Goal: Task Accomplishment & Management: Manage account settings

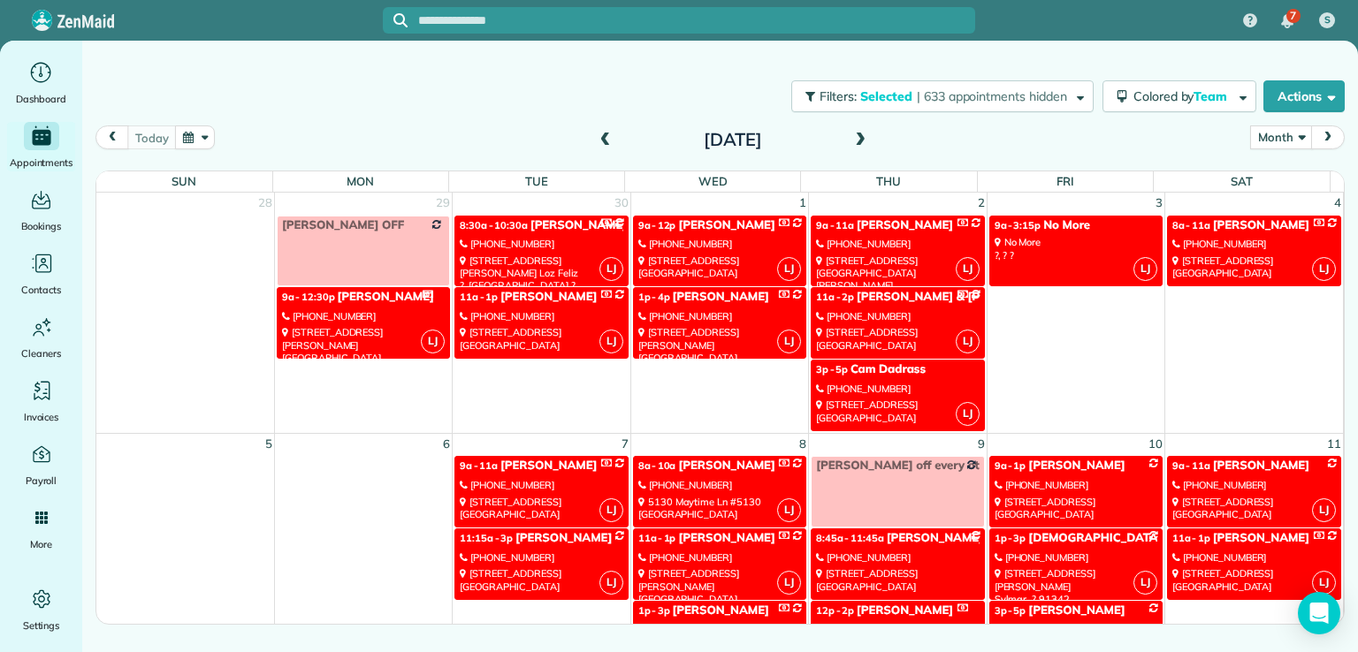
scroll to position [230, 0]
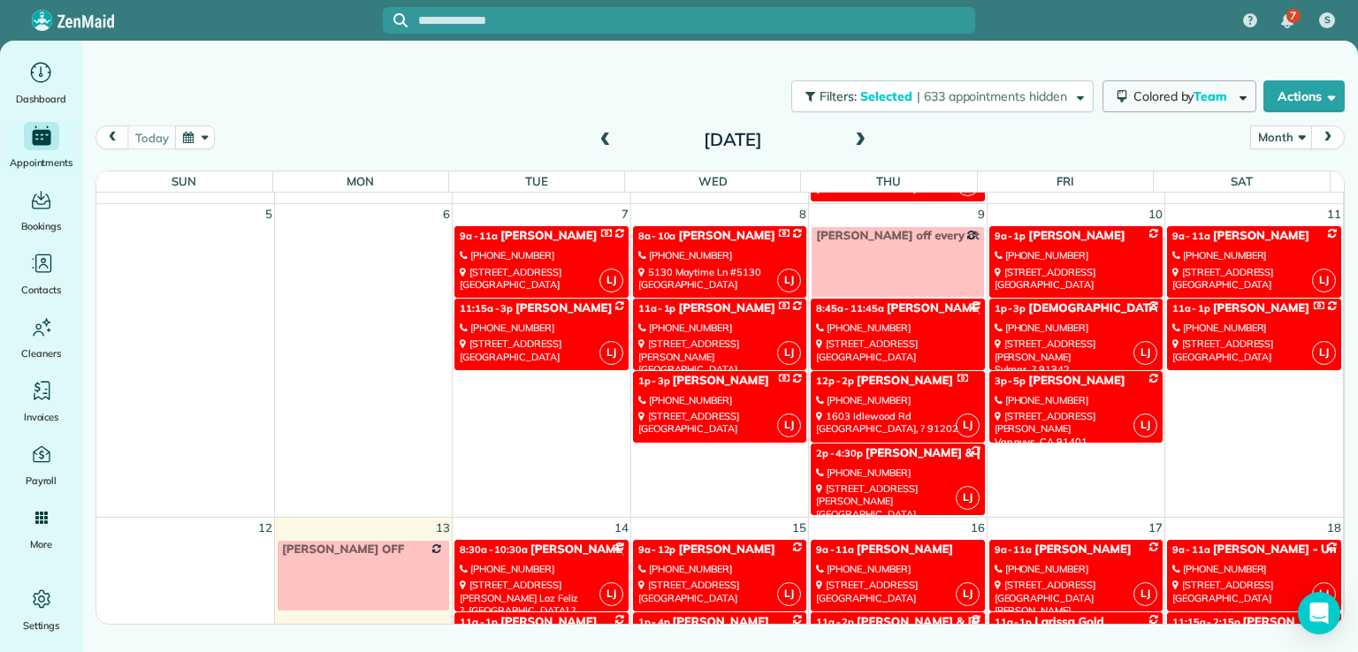
click at [1155, 99] on span "Colored by Team" at bounding box center [1183, 96] width 100 height 16
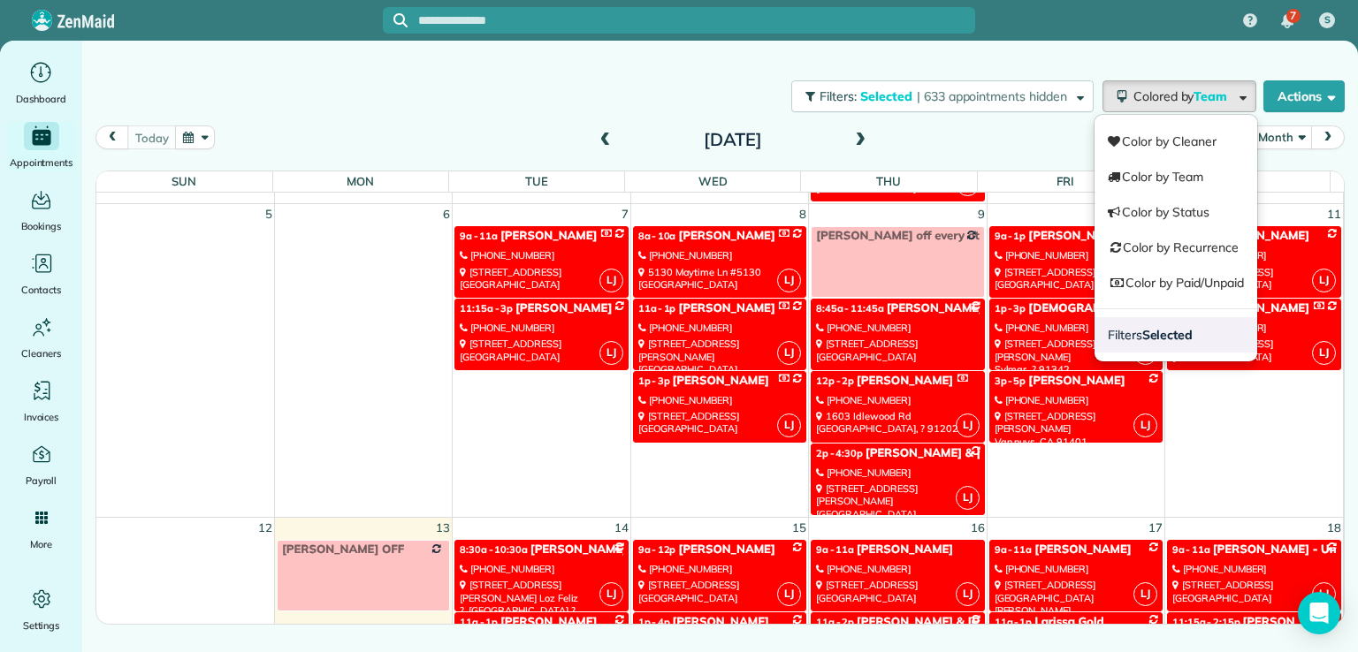
click at [1146, 328] on strong "Selected" at bounding box center [1167, 335] width 51 height 16
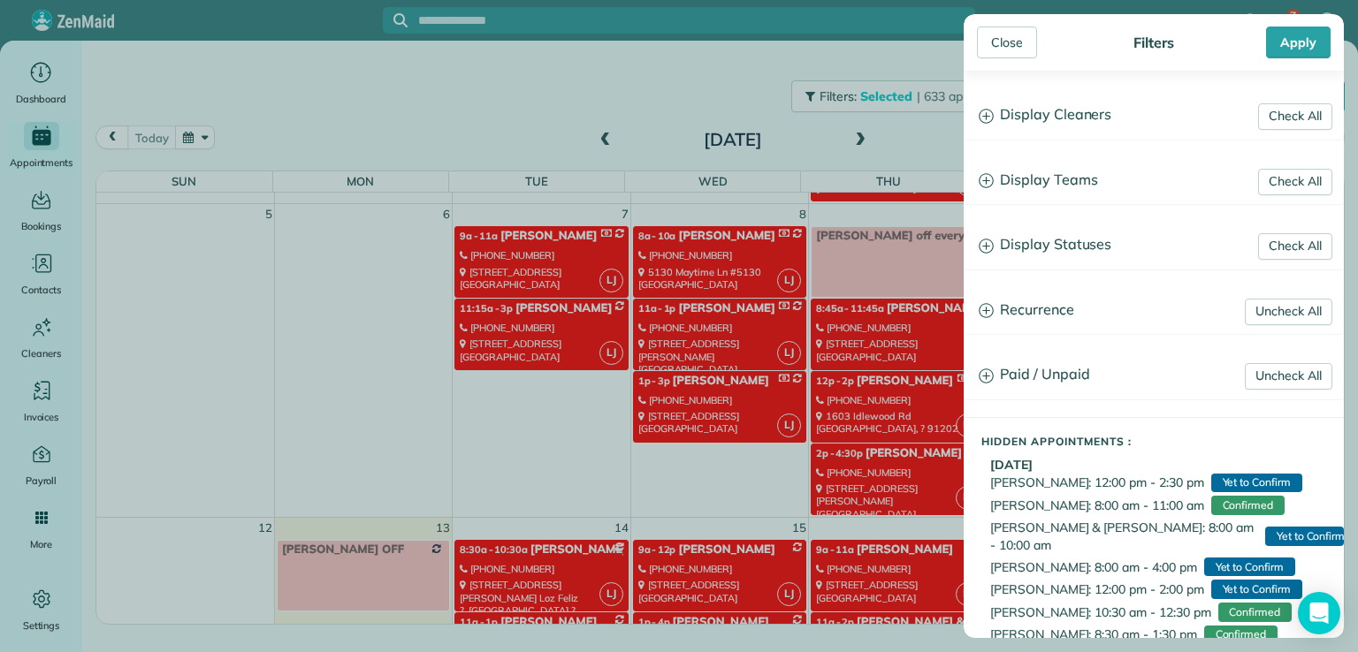
click at [1046, 180] on h3 "Display Teams" at bounding box center [1153, 180] width 378 height 45
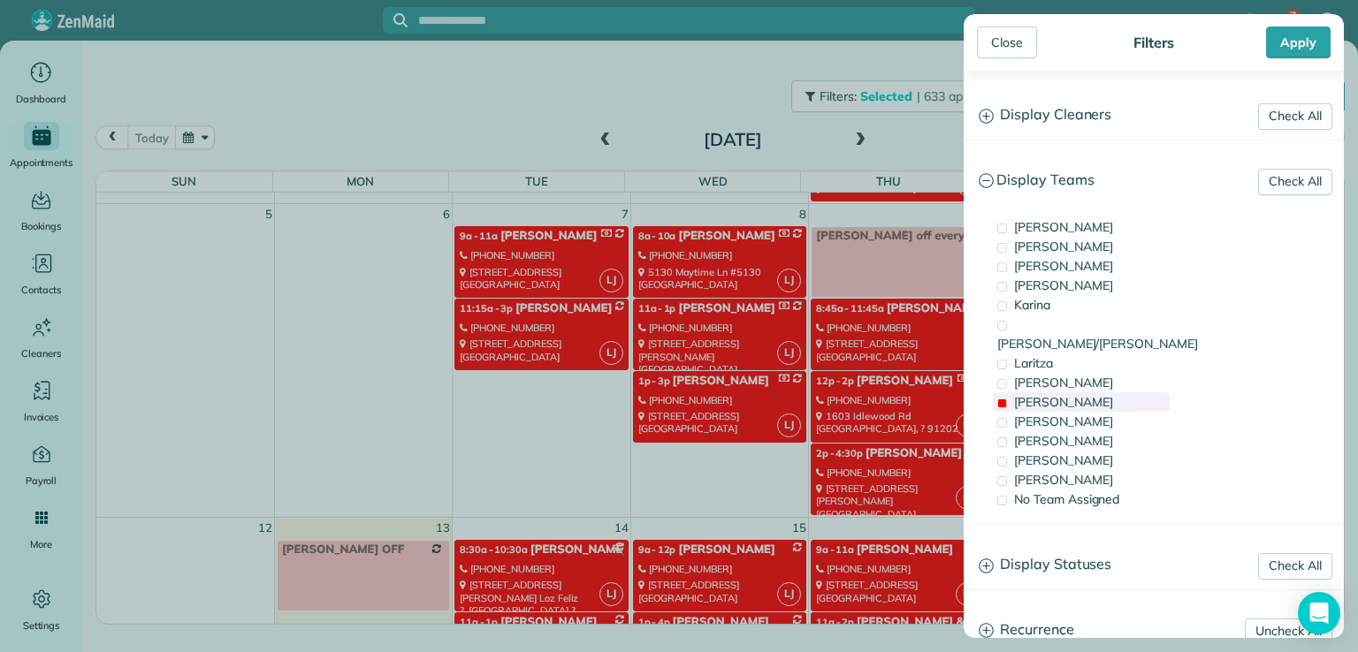
click at [1028, 394] on span "[PERSON_NAME]" at bounding box center [1063, 402] width 99 height 16
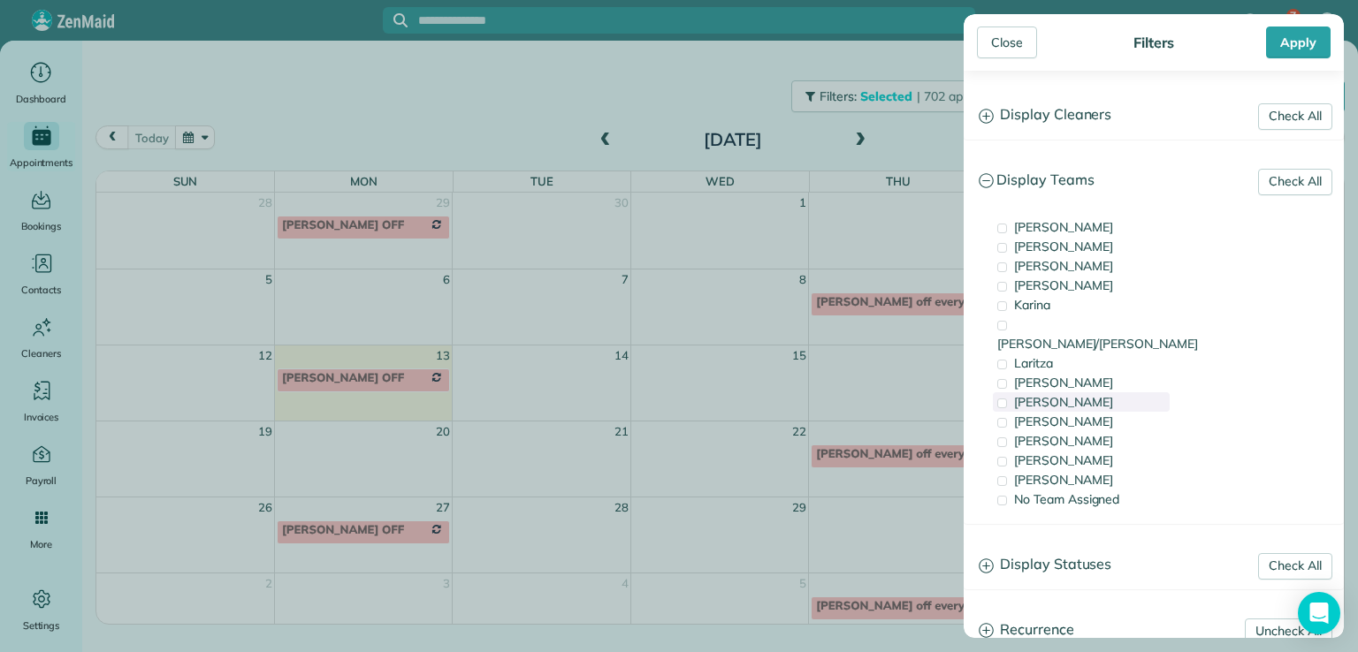
scroll to position [0, 0]
click at [1050, 305] on span "Karina" at bounding box center [1032, 305] width 36 height 16
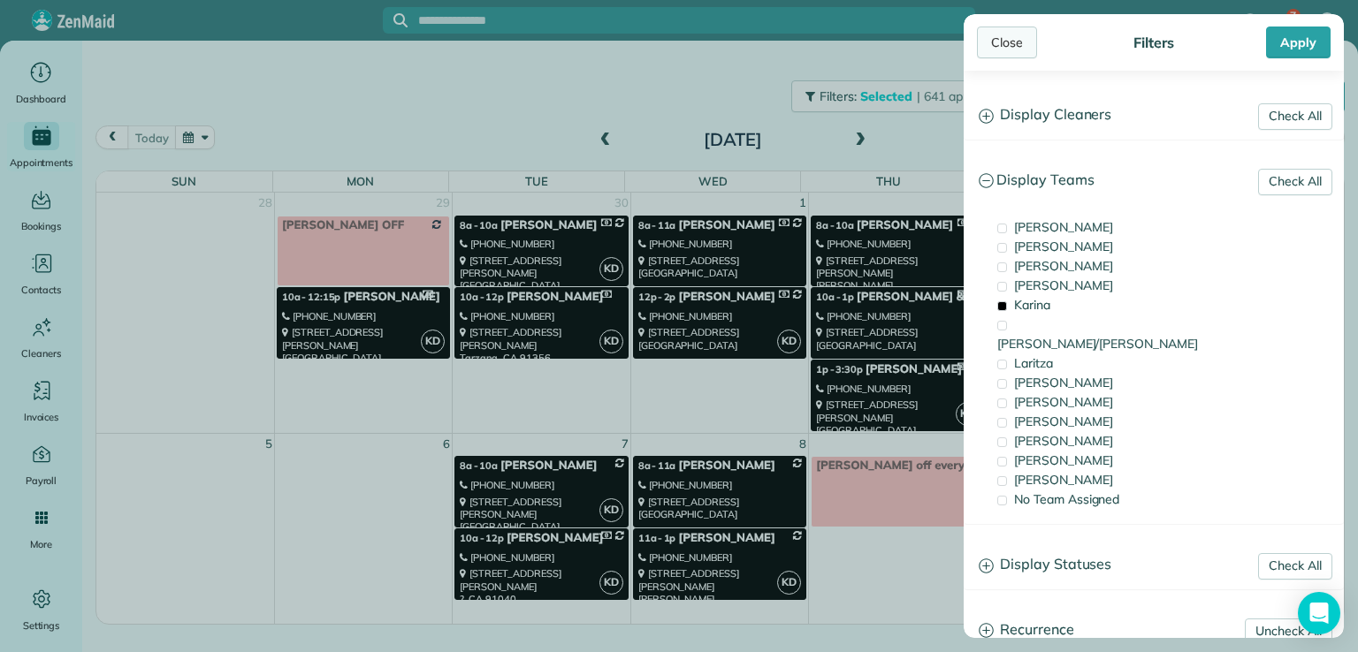
click at [1015, 34] on div "Close" at bounding box center [1007, 43] width 60 height 32
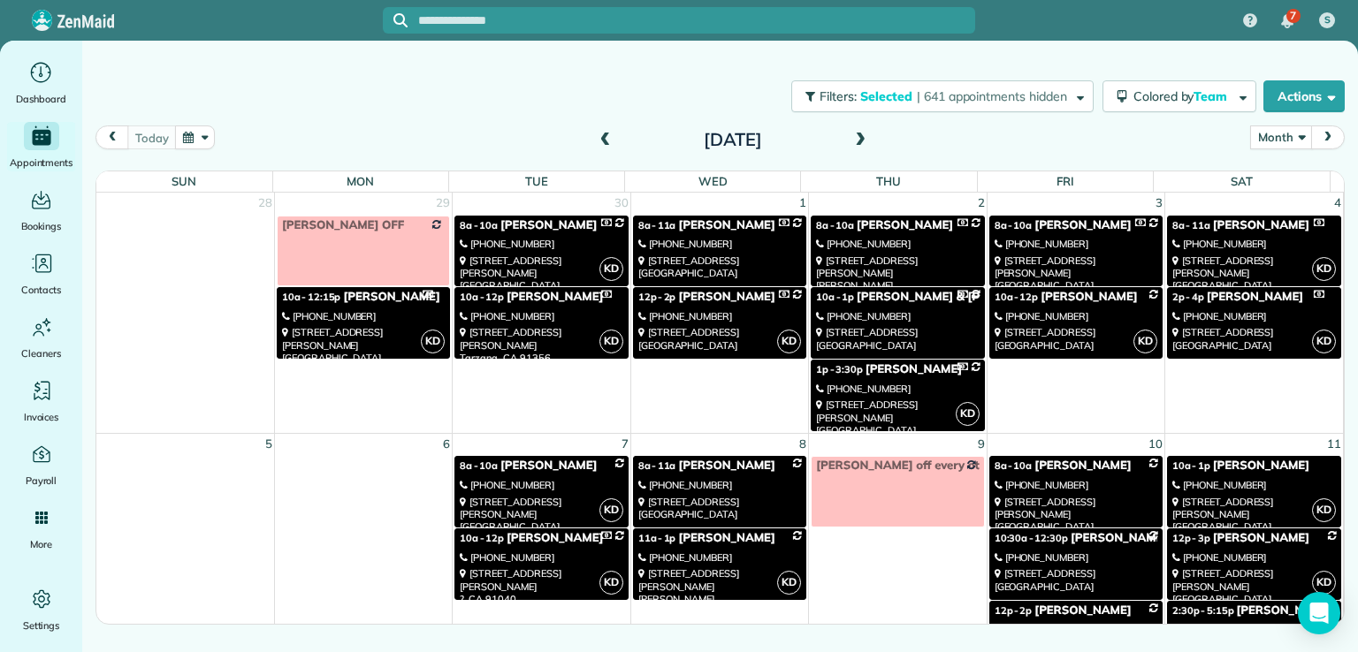
click at [727, 256] on div "[STREET_ADDRESS]" at bounding box center [719, 268] width 163 height 26
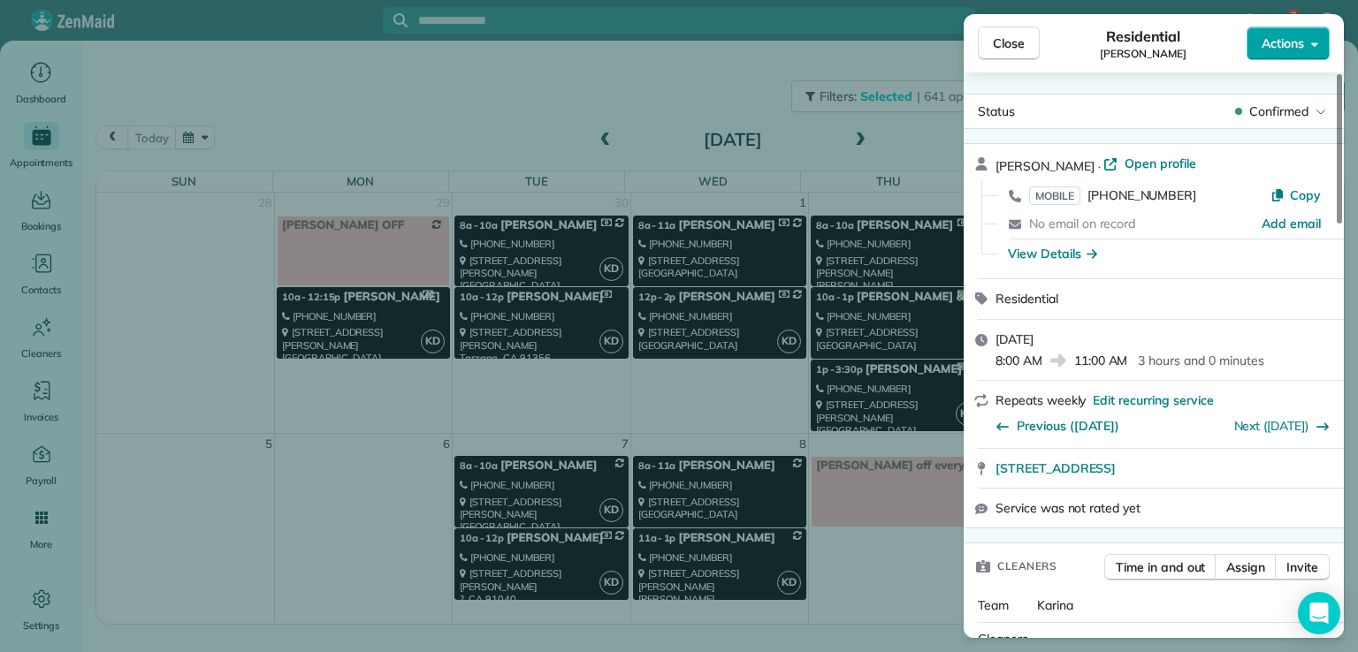
click at [1287, 36] on span "Actions" at bounding box center [1282, 43] width 42 height 18
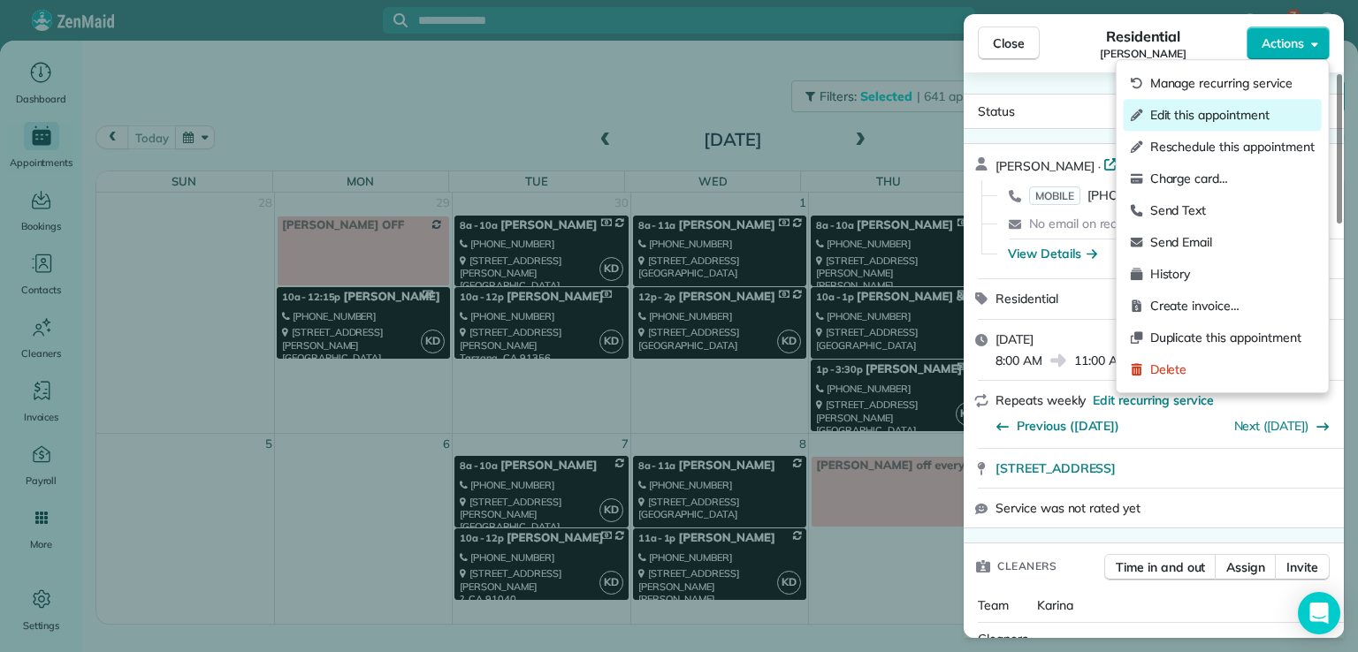
click at [1268, 108] on span "Edit this appointment" at bounding box center [1232, 115] width 164 height 18
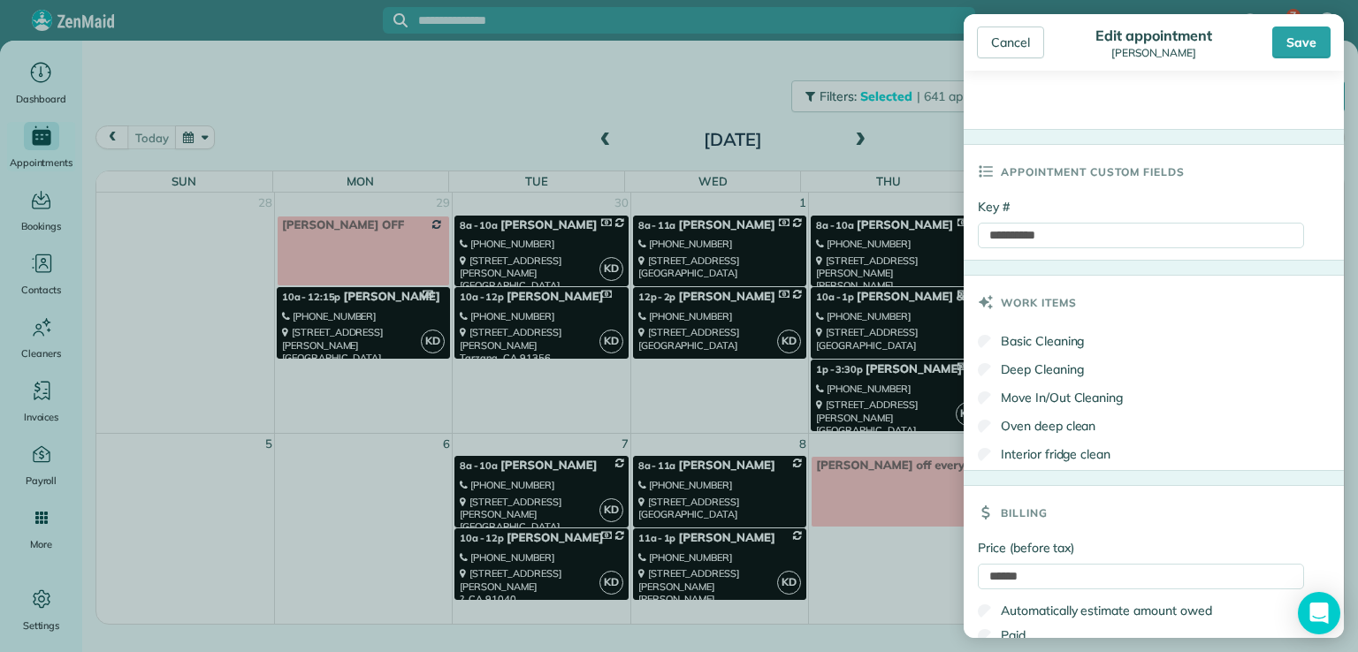
scroll to position [747, 0]
click at [1292, 49] on div "Save" at bounding box center [1301, 43] width 58 height 32
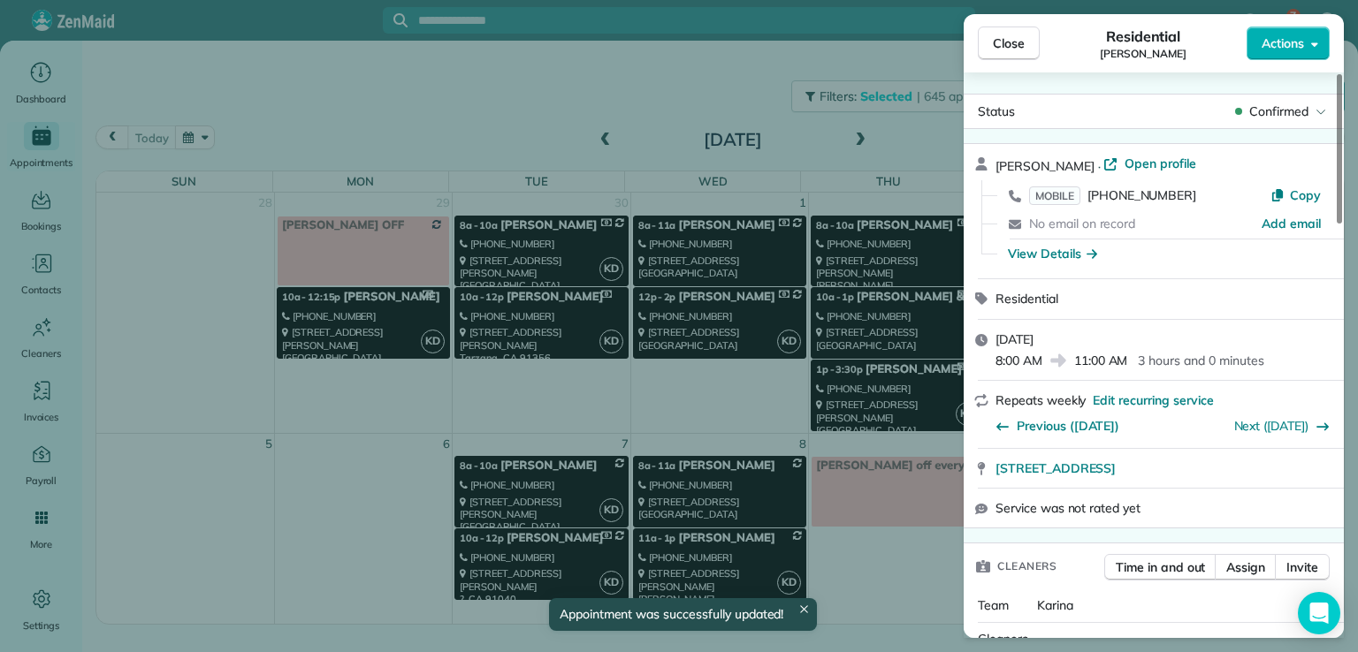
click at [700, 473] on div "Close Residential [PERSON_NAME] Actions Status Confirmed [PERSON_NAME] · Open p…" at bounding box center [679, 326] width 1358 height 652
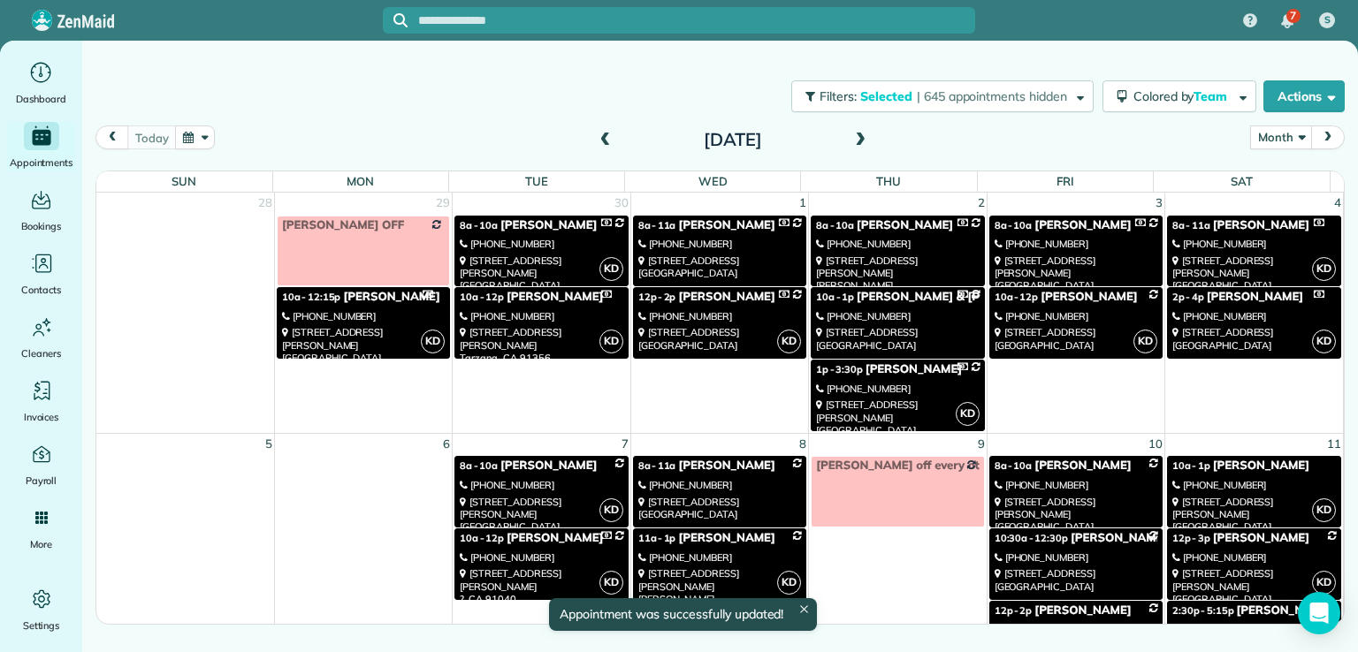
click at [700, 473] on link "8a - 11a [PERSON_NAME] [PHONE_NUMBER] [STREET_ADDRESS]" at bounding box center [719, 492] width 173 height 72
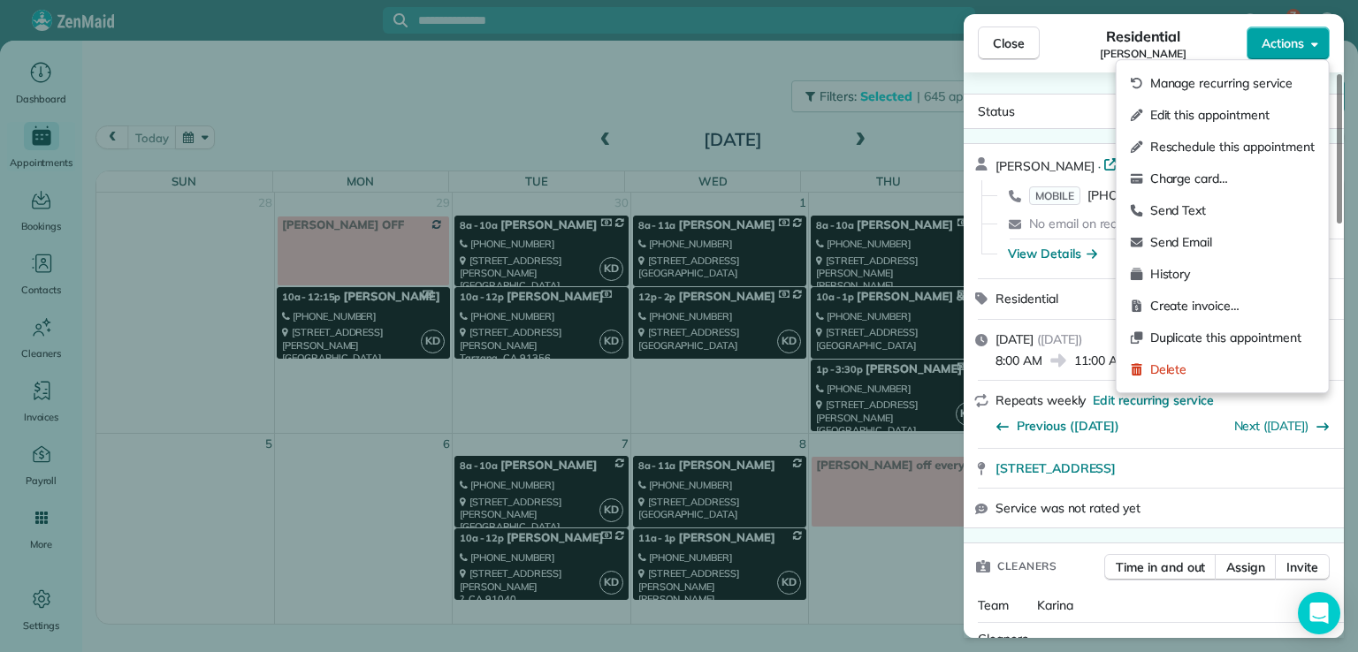
click at [1287, 45] on span "Actions" at bounding box center [1282, 43] width 42 height 18
click at [1269, 106] on span "Edit this appointment" at bounding box center [1232, 115] width 164 height 18
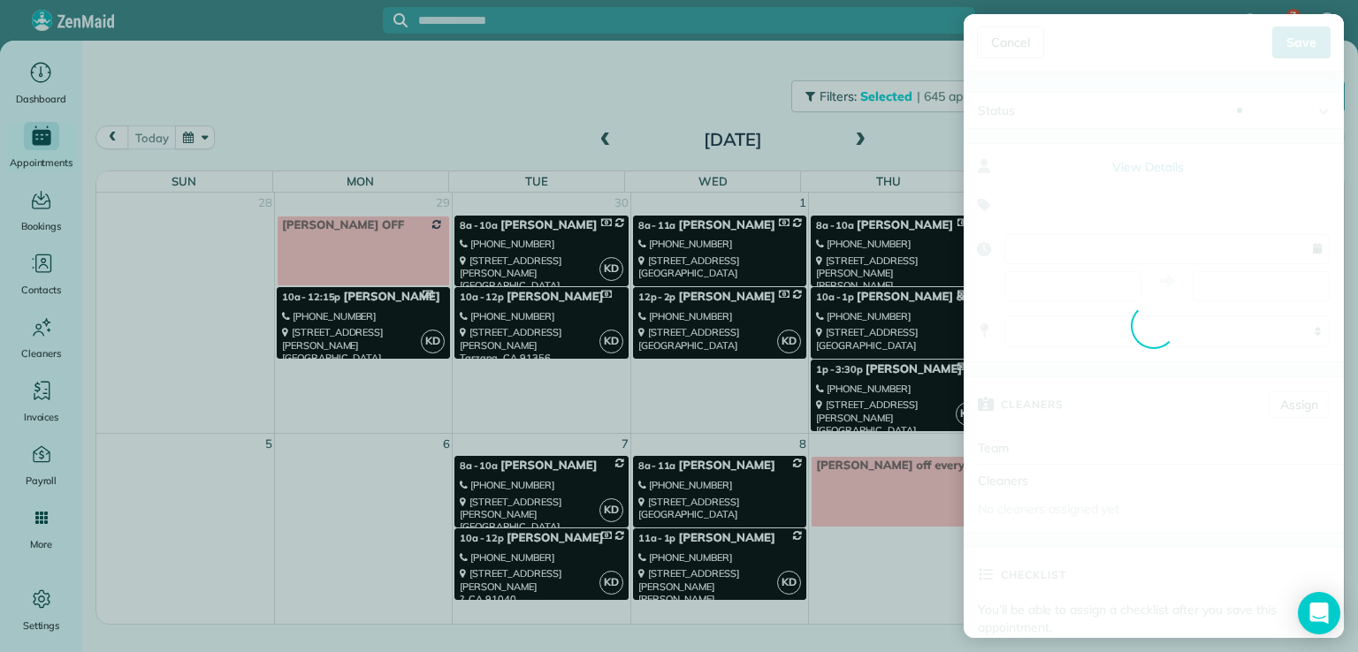
type input "**********"
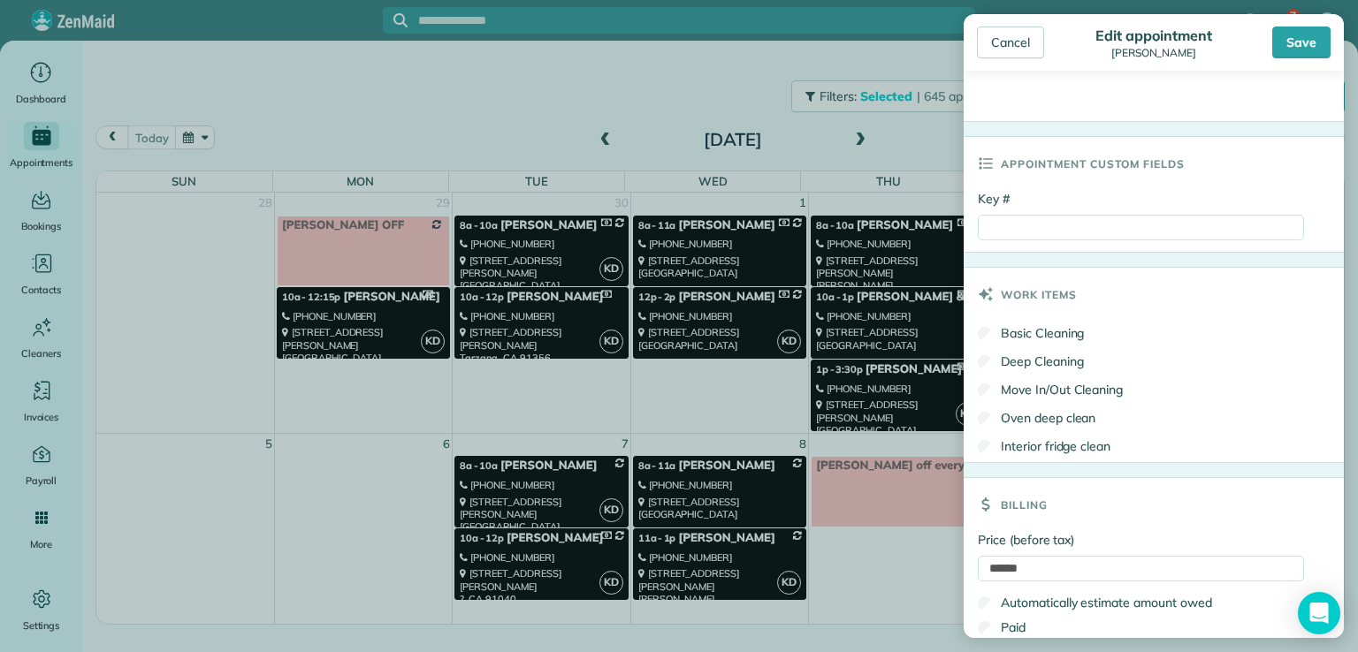
scroll to position [753, 0]
click at [1009, 217] on input "Key #" at bounding box center [1141, 227] width 326 height 26
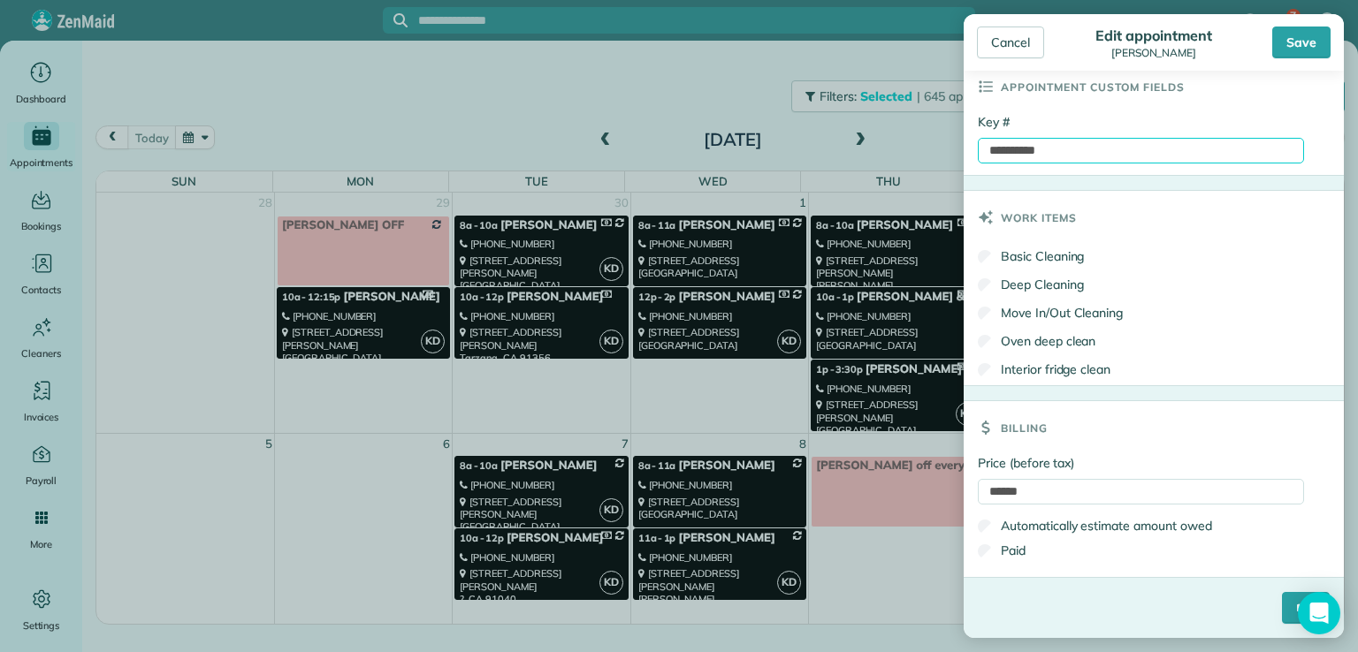
type input "**********"
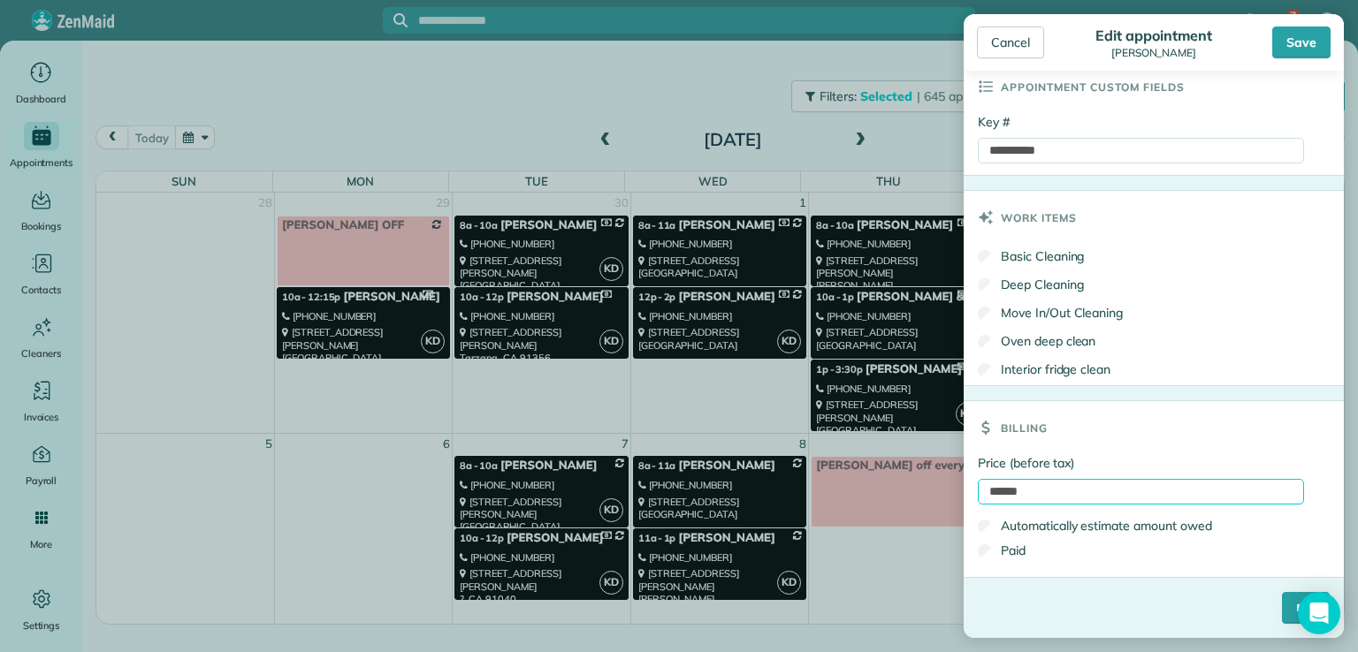
click at [1009, 491] on input "******" at bounding box center [1141, 492] width 326 height 26
type input "******"
click at [1282, 606] on input "****" at bounding box center [1306, 608] width 48 height 32
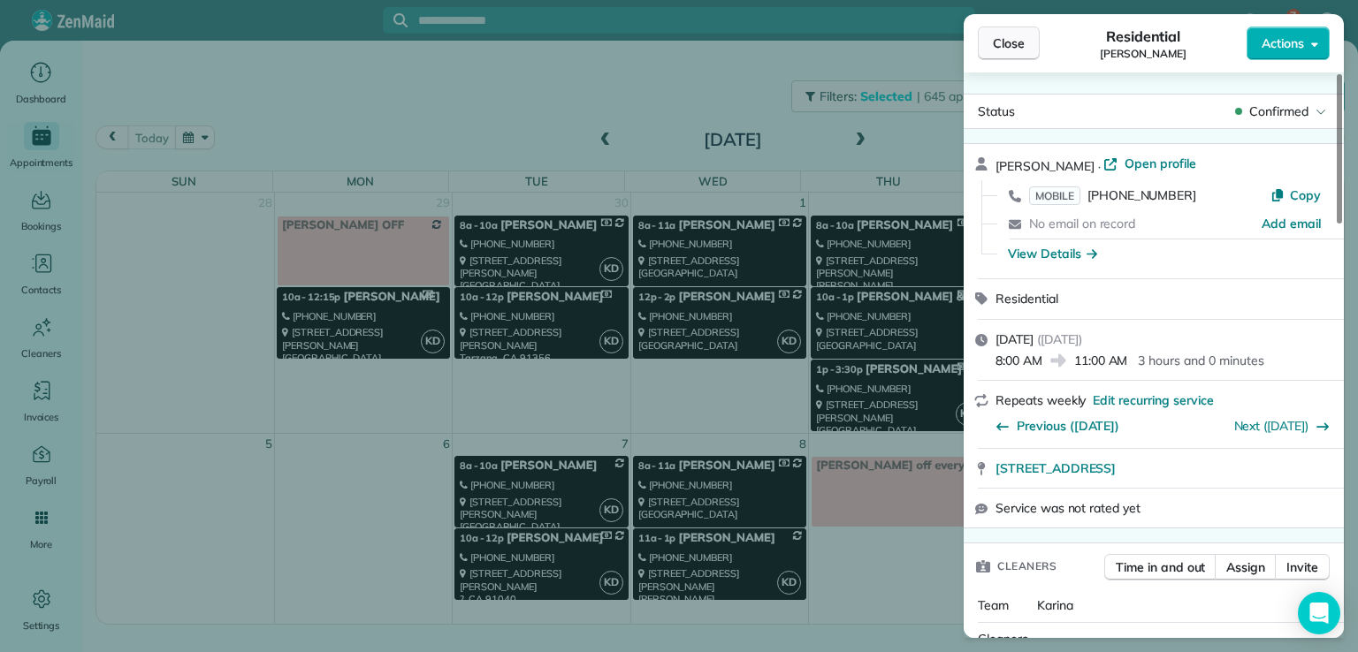
click at [1006, 36] on span "Close" at bounding box center [1009, 43] width 32 height 18
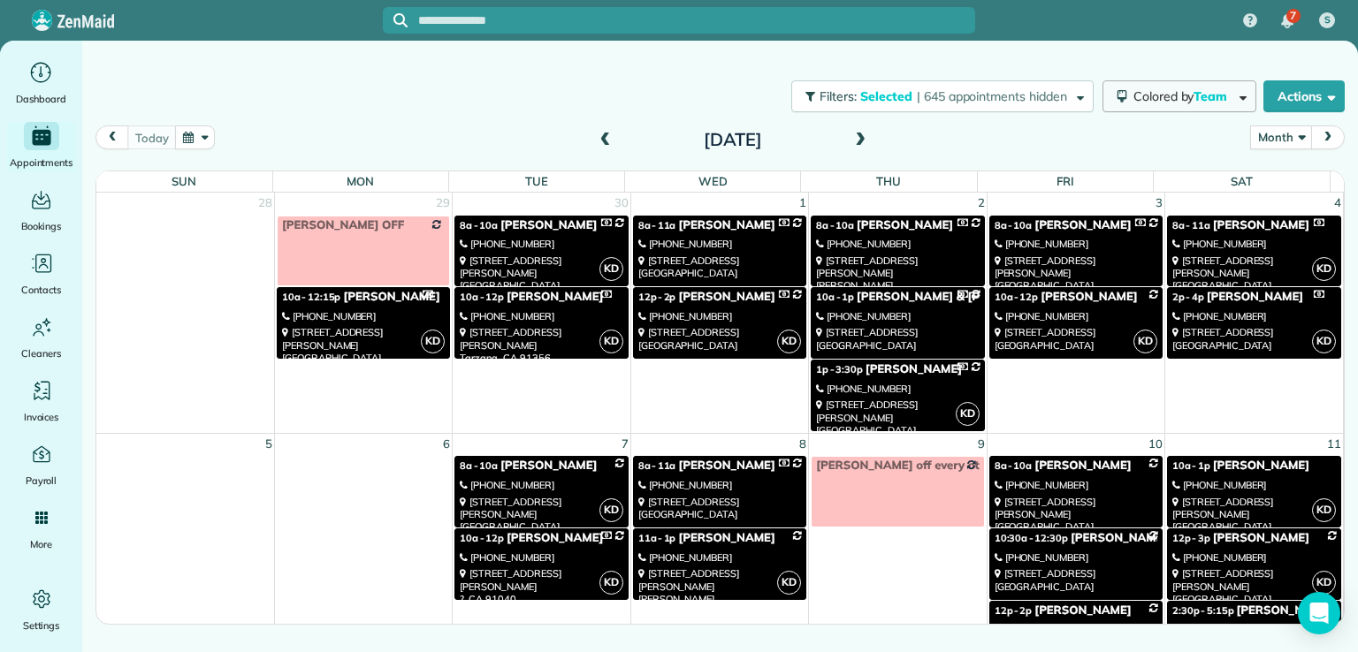
click at [1133, 95] on span "Colored by Team" at bounding box center [1183, 96] width 100 height 16
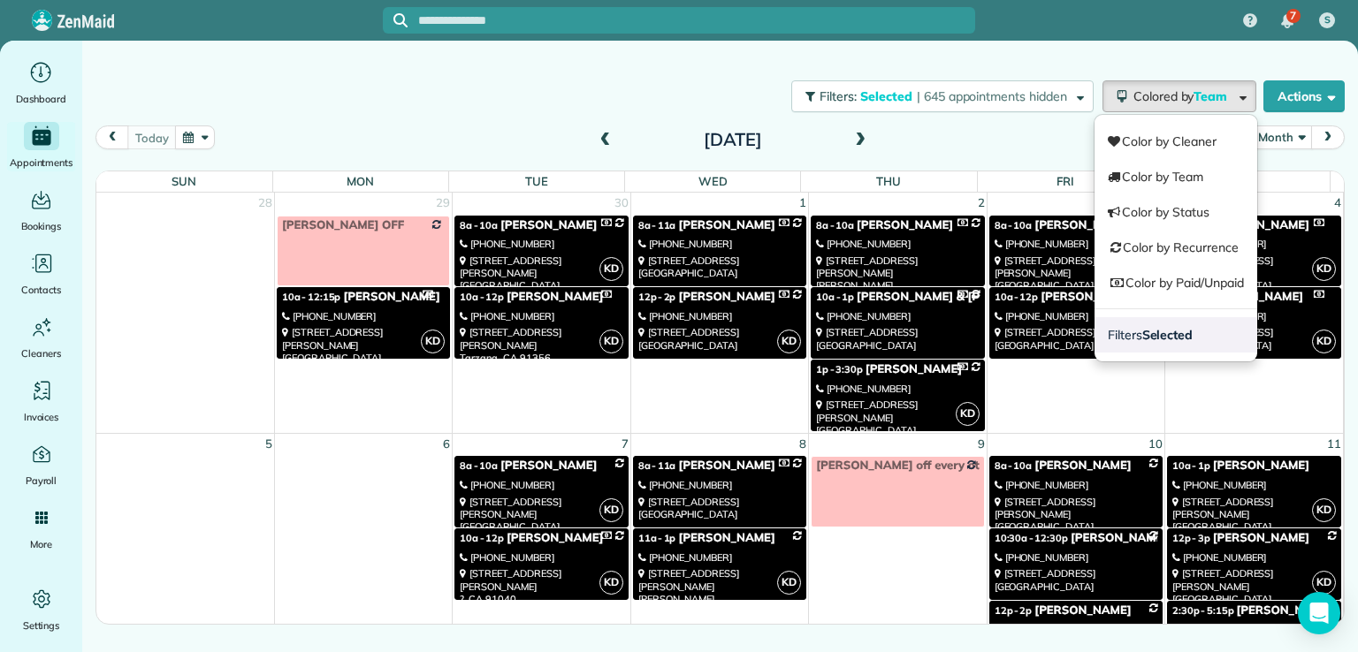
click at [1149, 345] on link "Filters Selected" at bounding box center [1175, 334] width 163 height 35
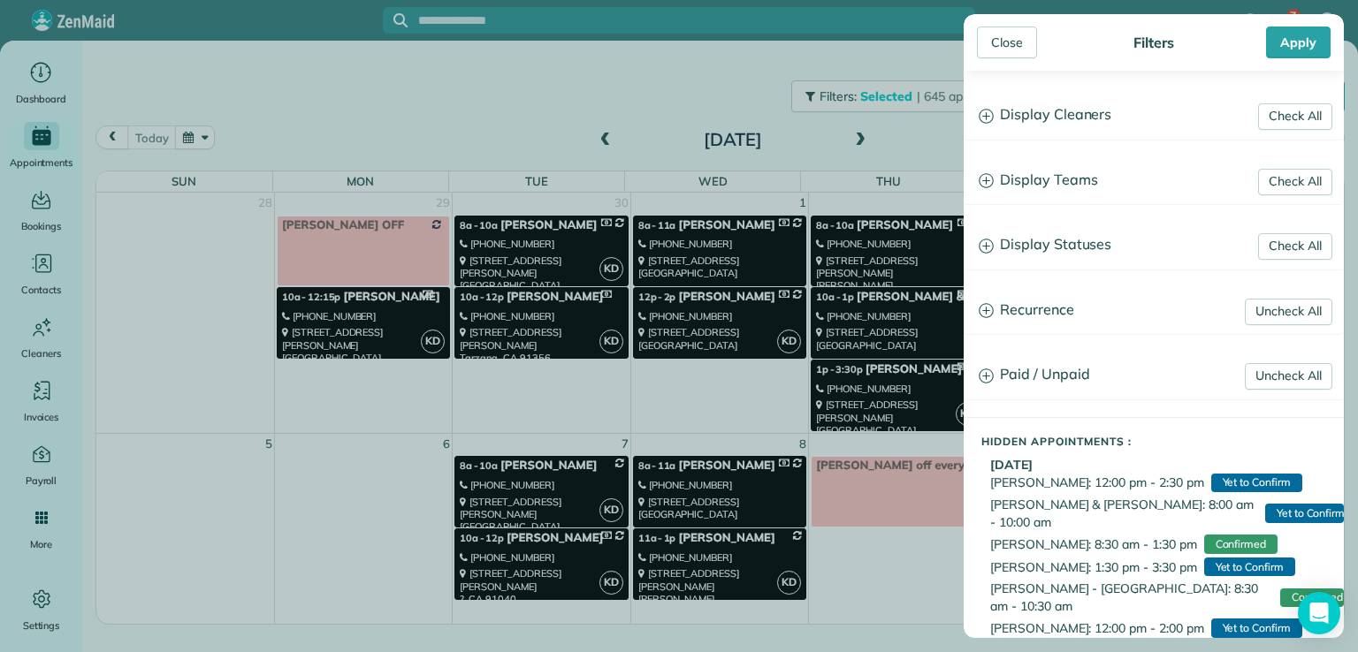
click at [1054, 170] on h3 "Display Teams" at bounding box center [1153, 180] width 378 height 45
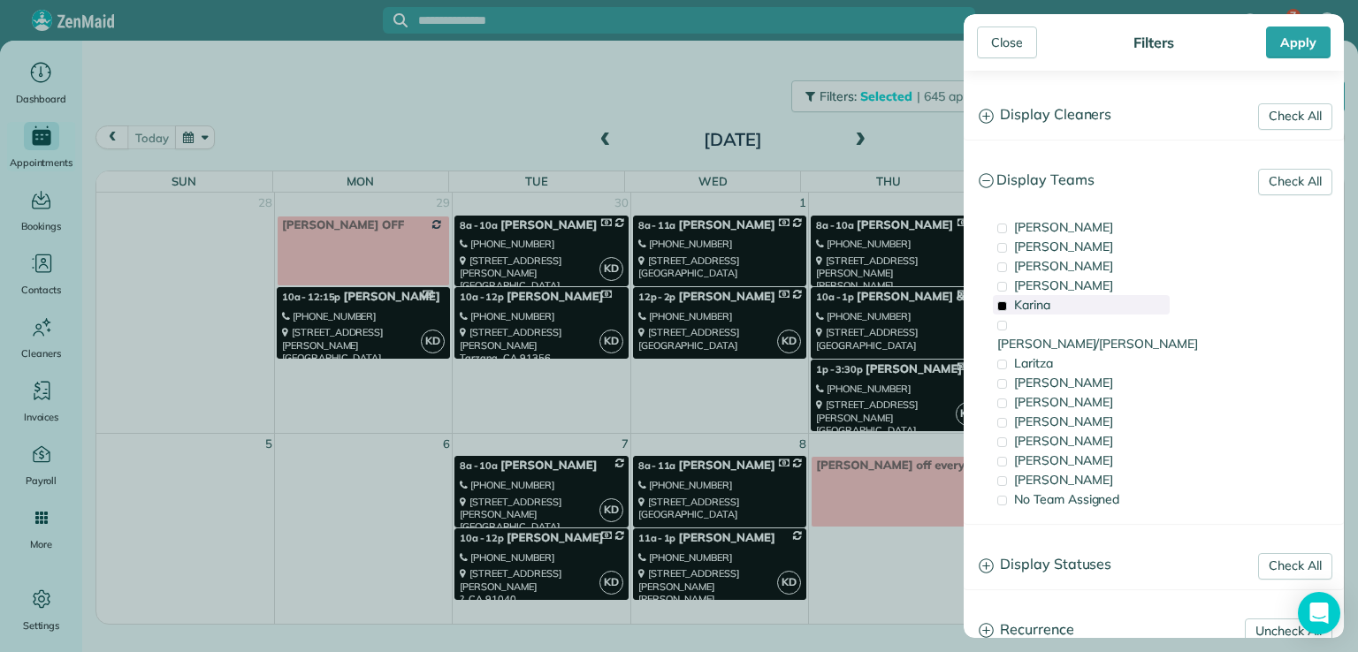
click at [1029, 307] on span "Karina" at bounding box center [1032, 305] width 36 height 16
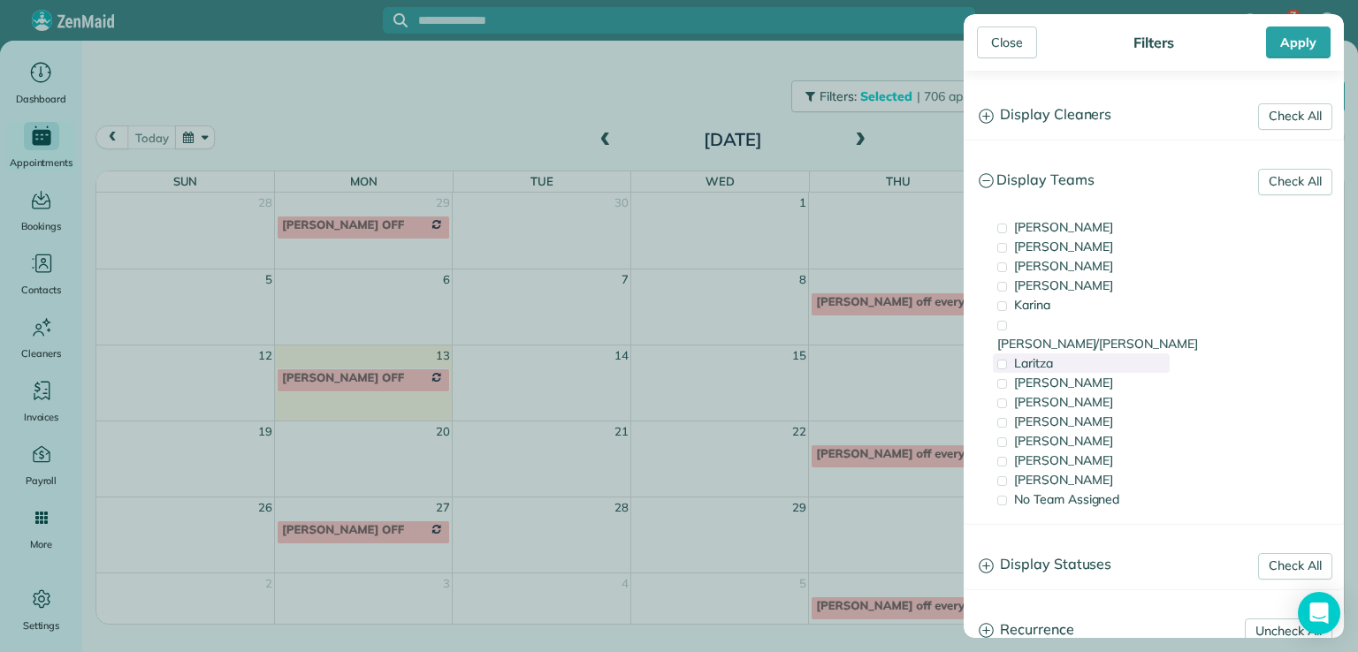
click at [1029, 355] on span "Laritza" at bounding box center [1033, 363] width 39 height 16
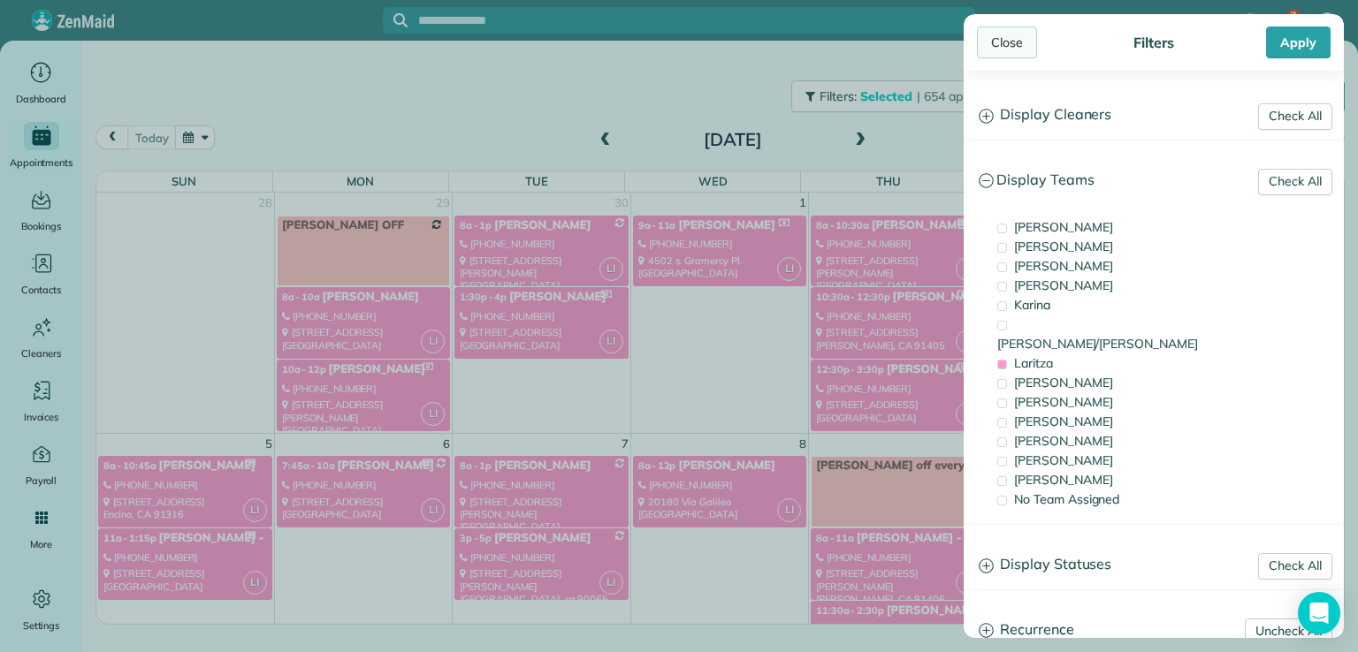
click at [1016, 47] on div "Close" at bounding box center [1007, 43] width 60 height 32
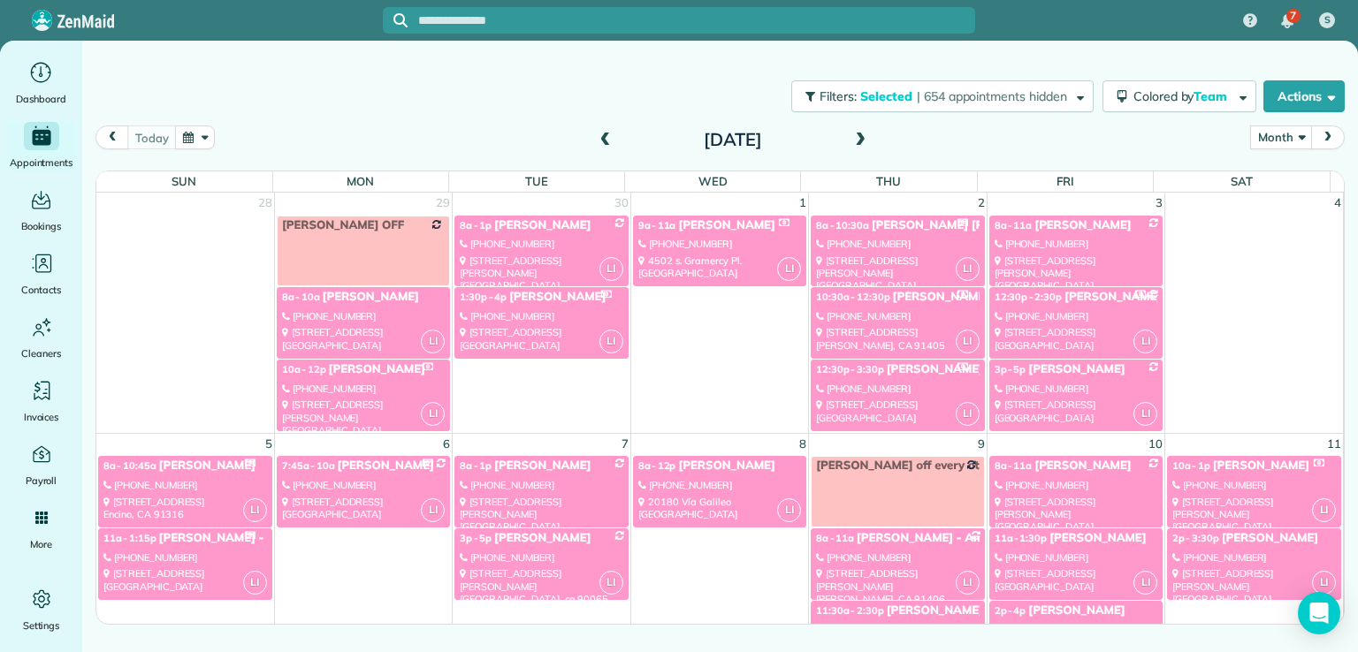
click at [864, 560] on div "[PHONE_NUMBER]" at bounding box center [897, 558] width 163 height 12
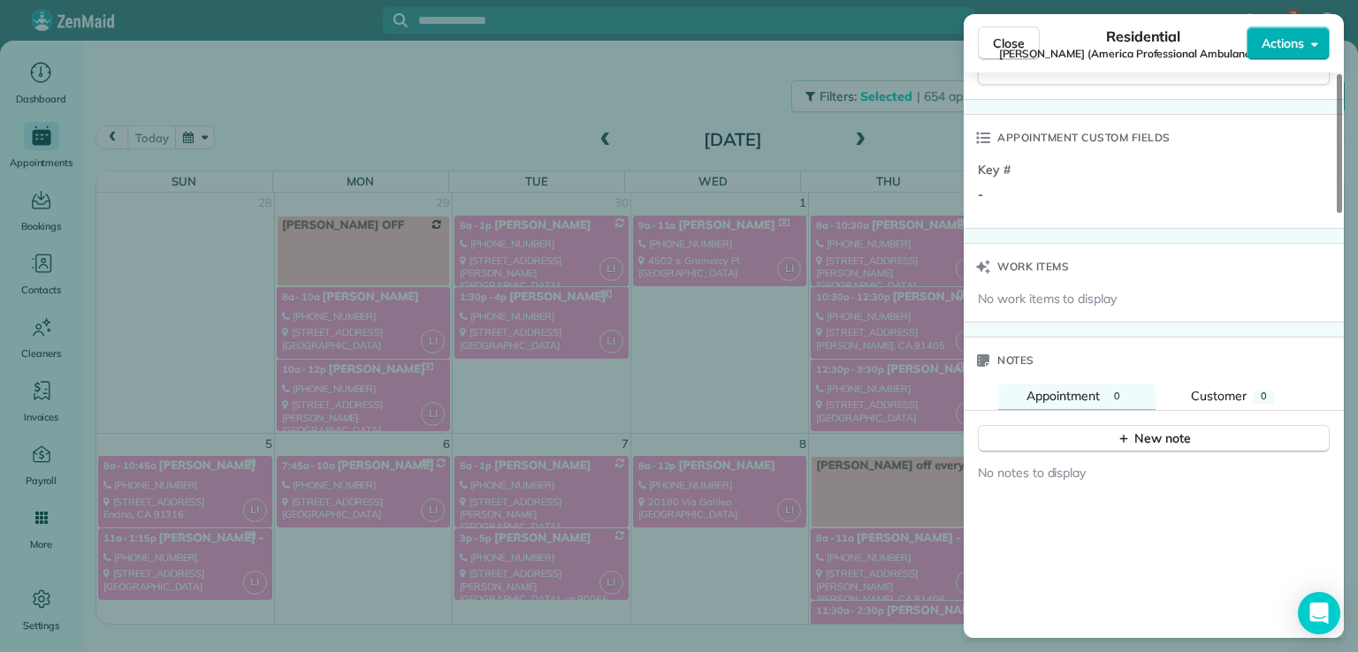
scroll to position [1332, 0]
click at [1043, 196] on div "Key # -" at bounding box center [1155, 184] width 355 height 57
click at [1043, 170] on div "Key # -" at bounding box center [1067, 177] width 178 height 43
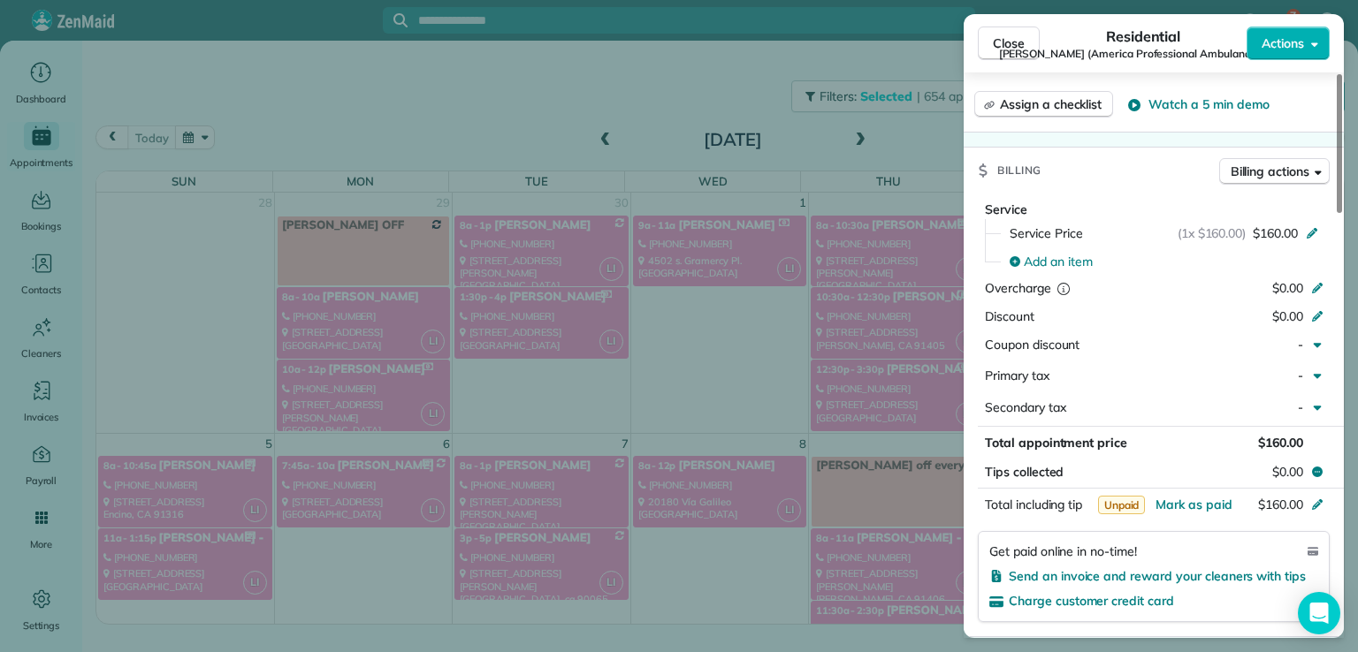
scroll to position [777, 0]
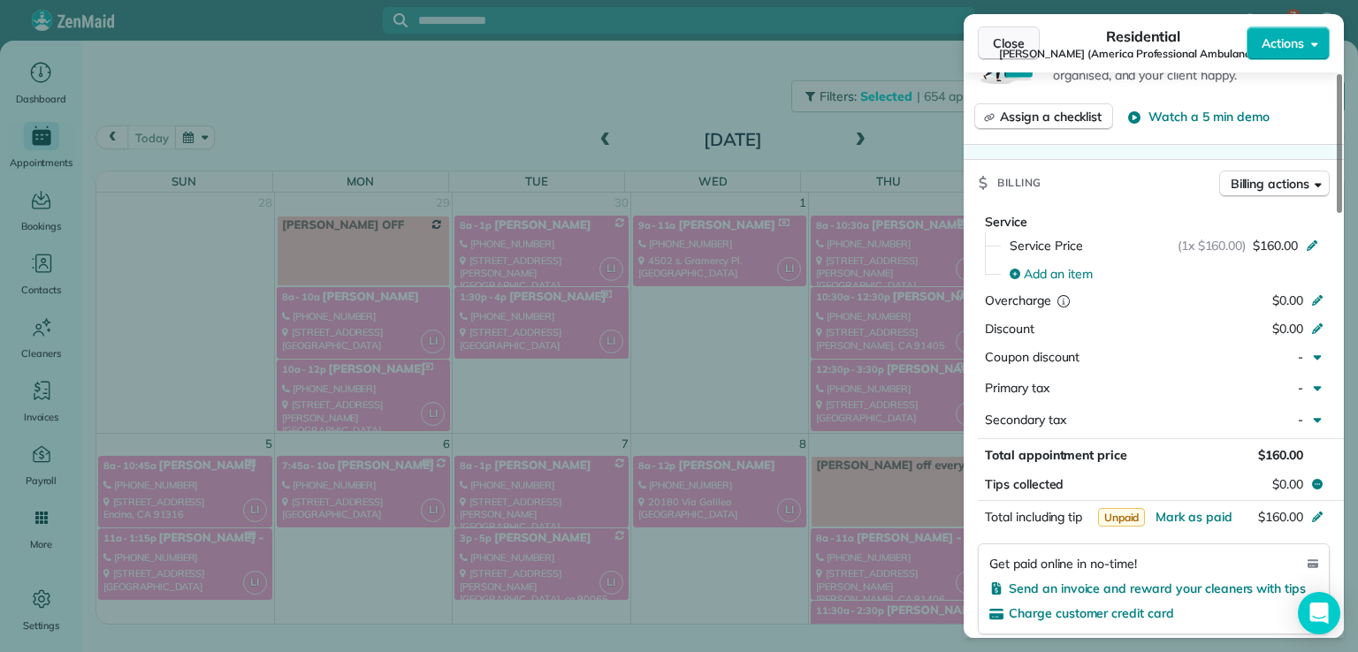
click at [999, 49] on span "Close" at bounding box center [1009, 43] width 32 height 18
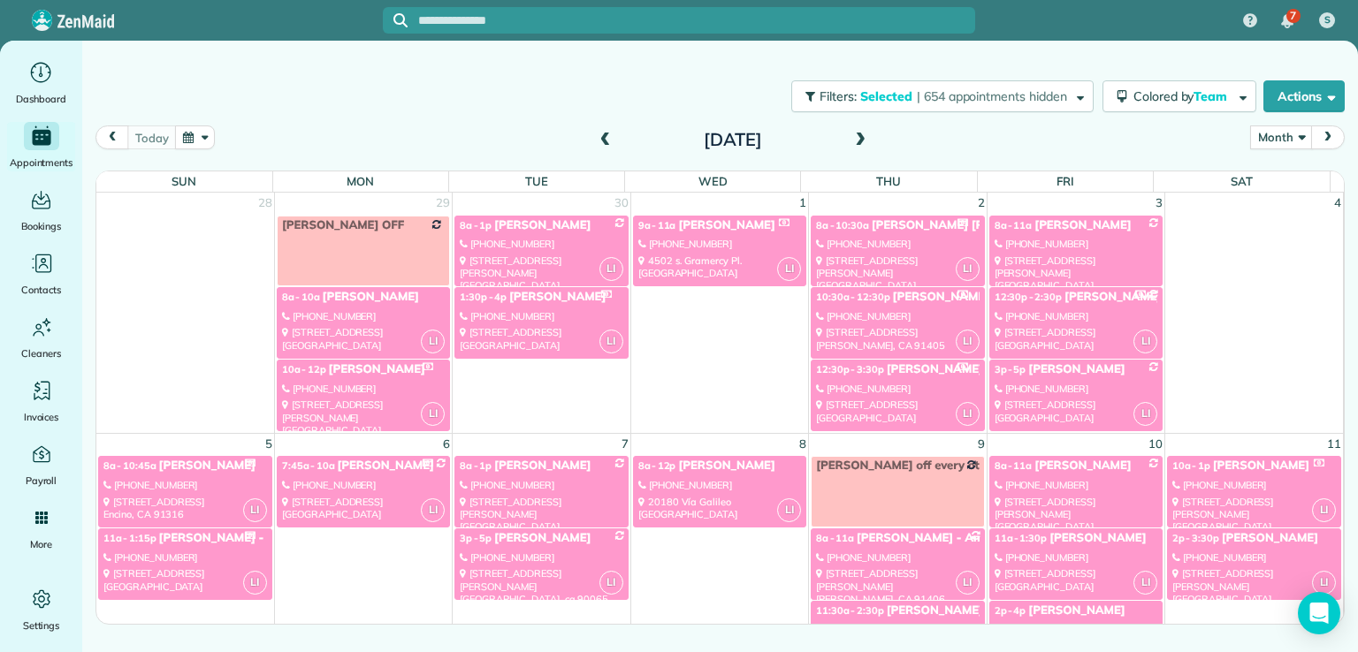
click at [888, 559] on div "[PHONE_NUMBER]" at bounding box center [897, 558] width 163 height 12
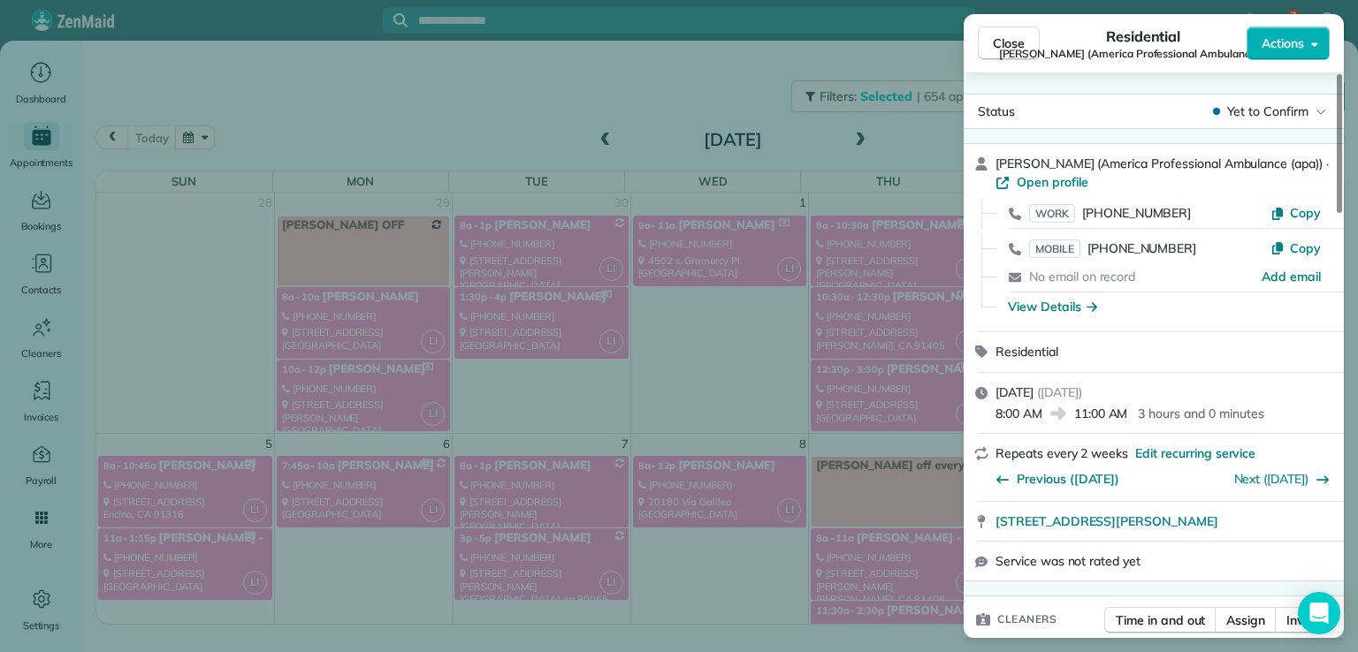
click at [1293, 40] on span "Actions" at bounding box center [1282, 43] width 42 height 18
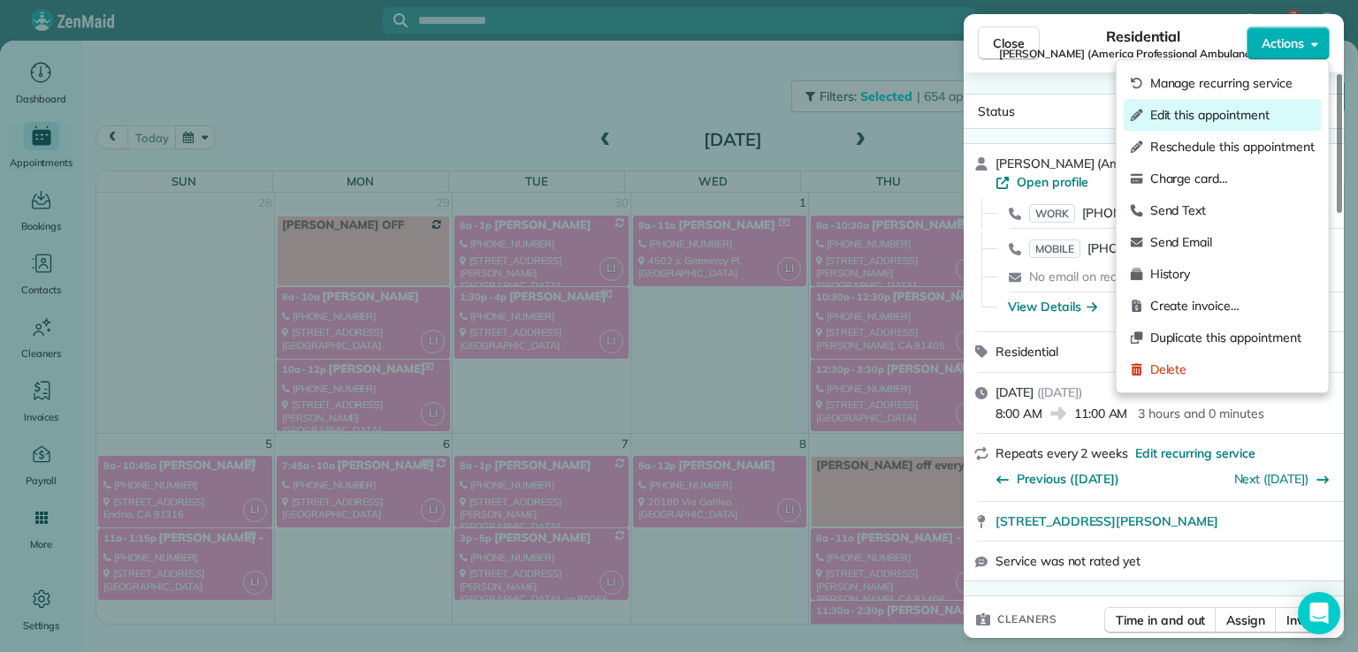
click at [1231, 116] on span "Edit this appointment" at bounding box center [1232, 115] width 164 height 18
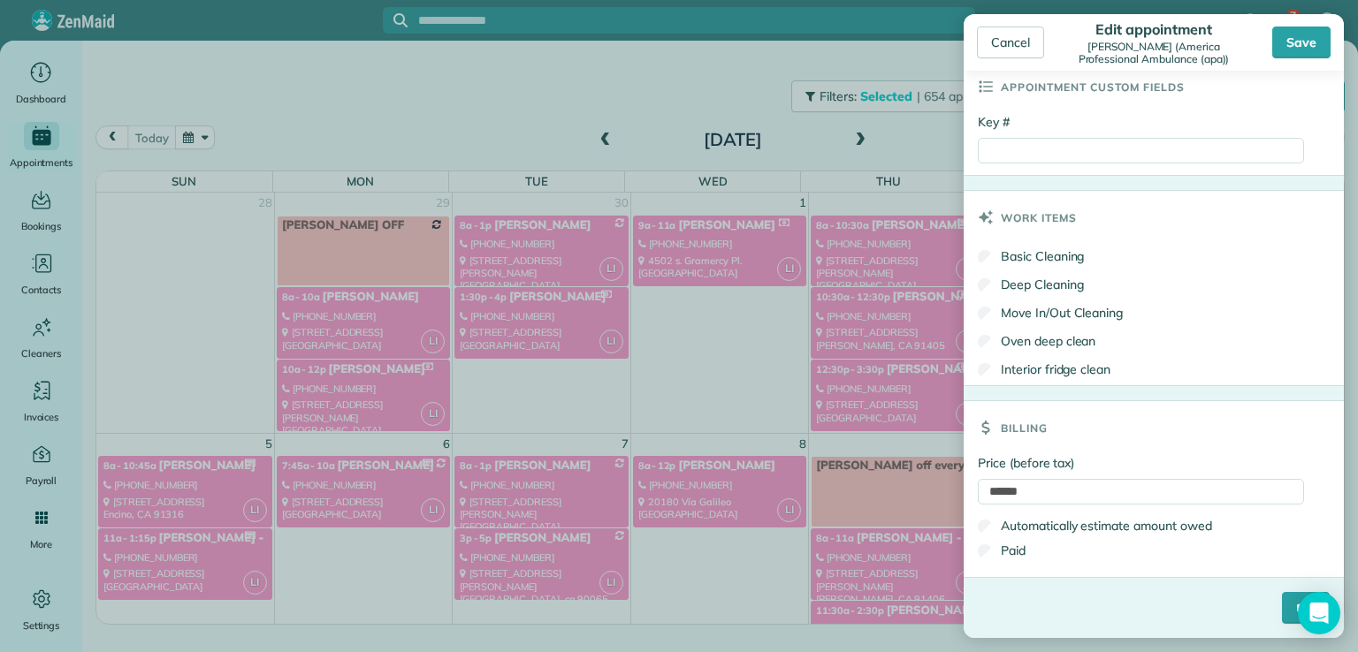
scroll to position [843, 0]
click at [1029, 141] on input "Key #" at bounding box center [1141, 151] width 326 height 26
type input "**********"
click at [1282, 612] on input "****" at bounding box center [1306, 608] width 48 height 32
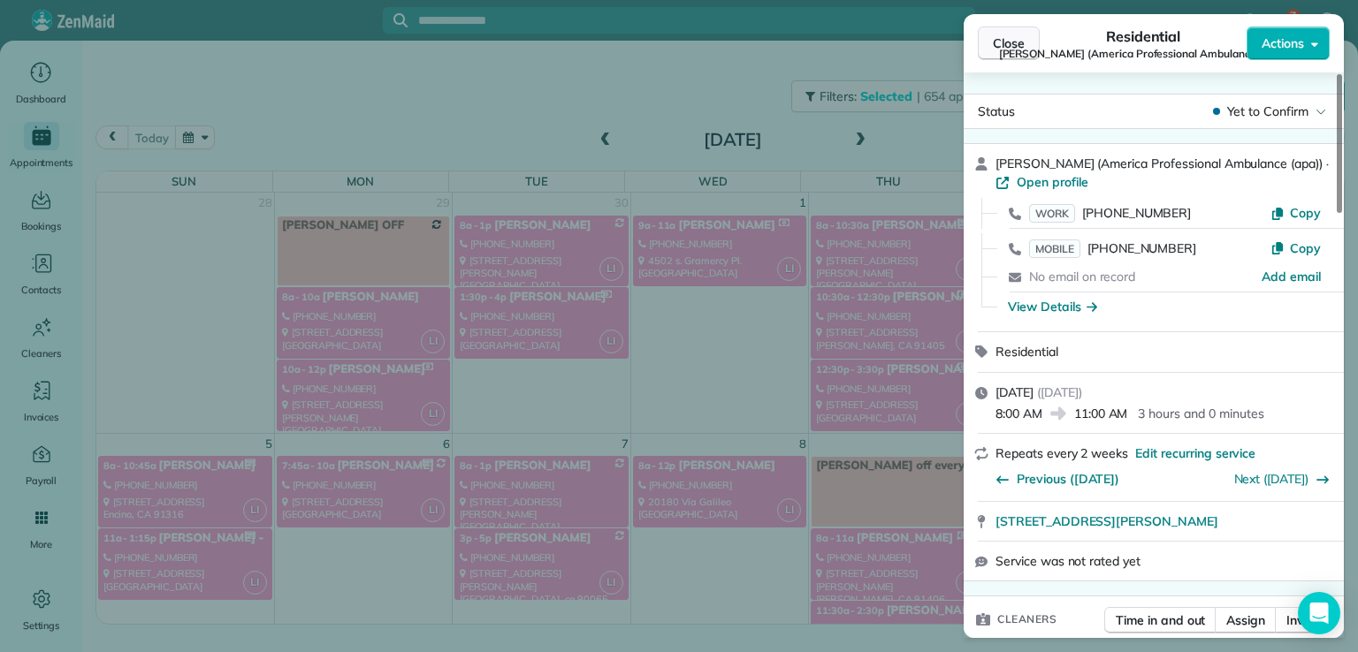
click at [1000, 47] on span "Close" at bounding box center [1009, 43] width 32 height 18
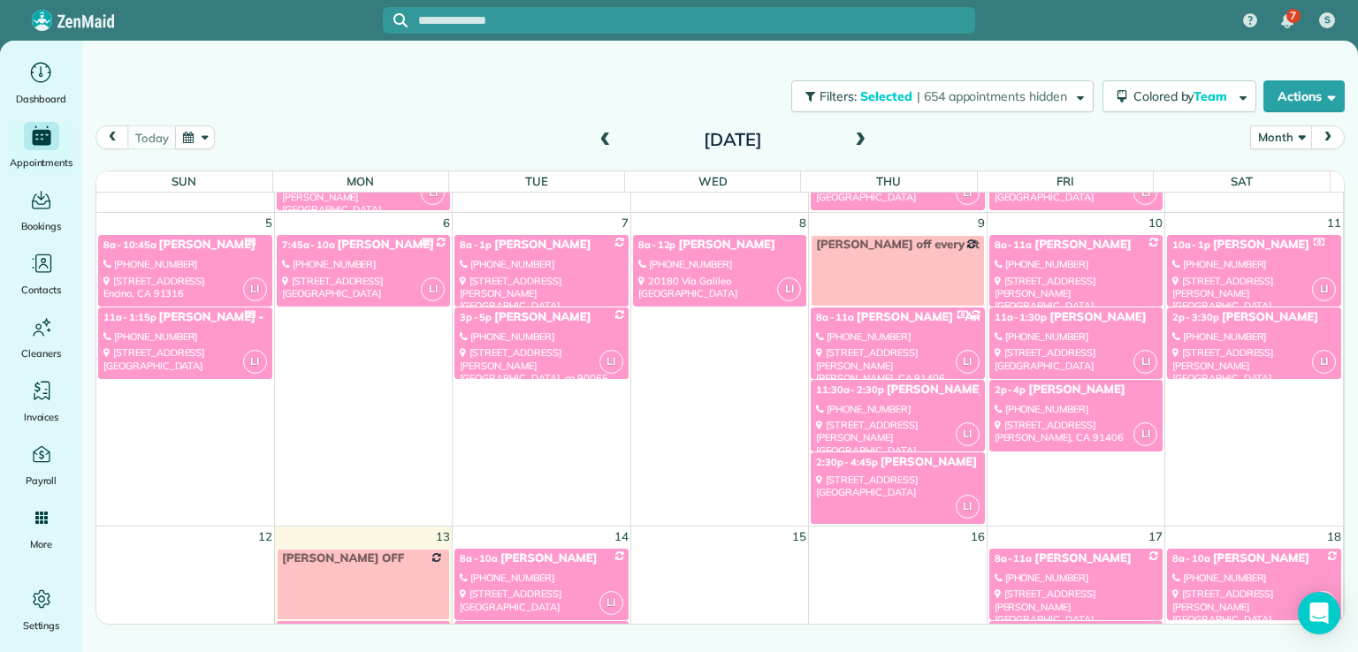
scroll to position [223, 0]
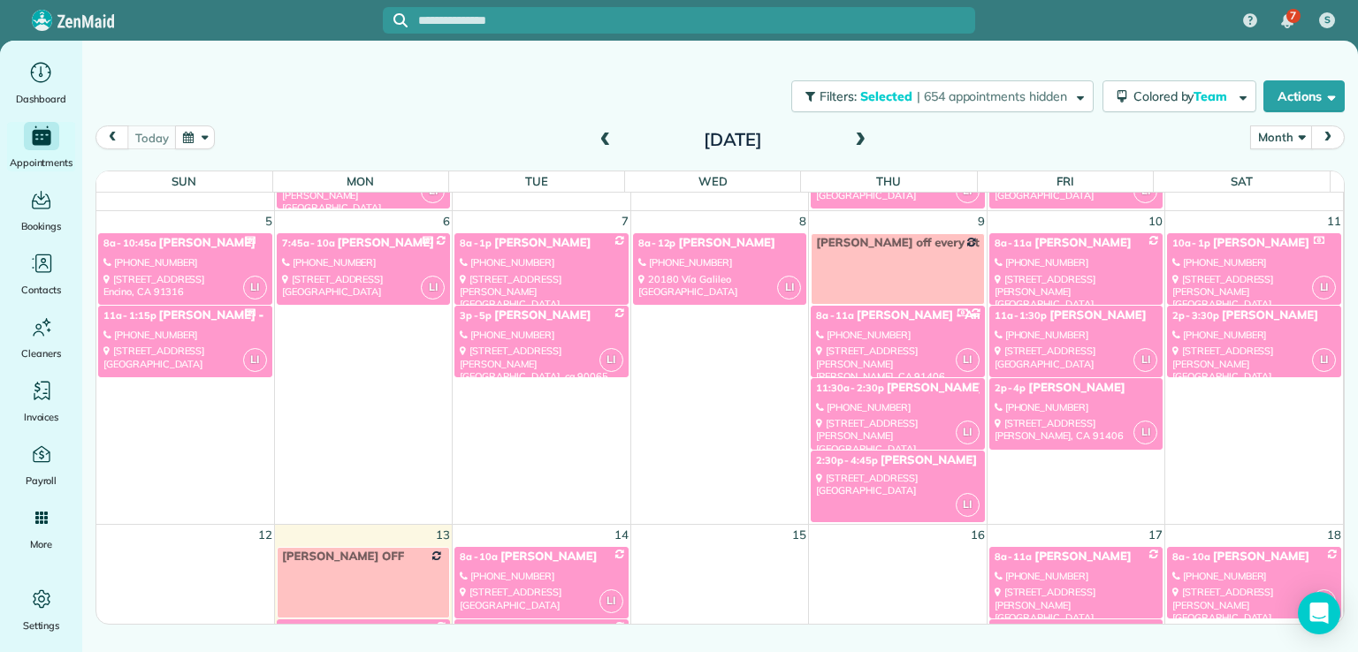
click at [898, 483] on div "[STREET_ADDRESS]" at bounding box center [897, 485] width 163 height 26
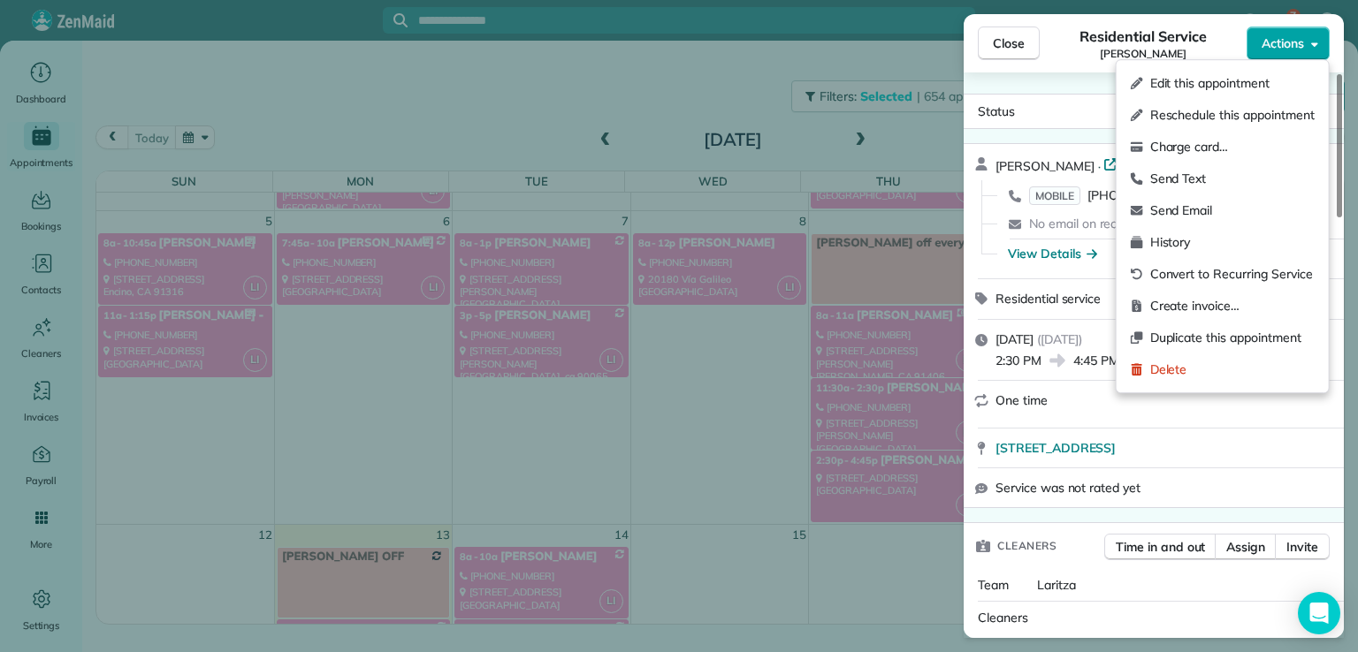
click at [1273, 45] on span "Actions" at bounding box center [1282, 43] width 42 height 18
click at [1260, 82] on span "Edit this appointment" at bounding box center [1232, 83] width 164 height 18
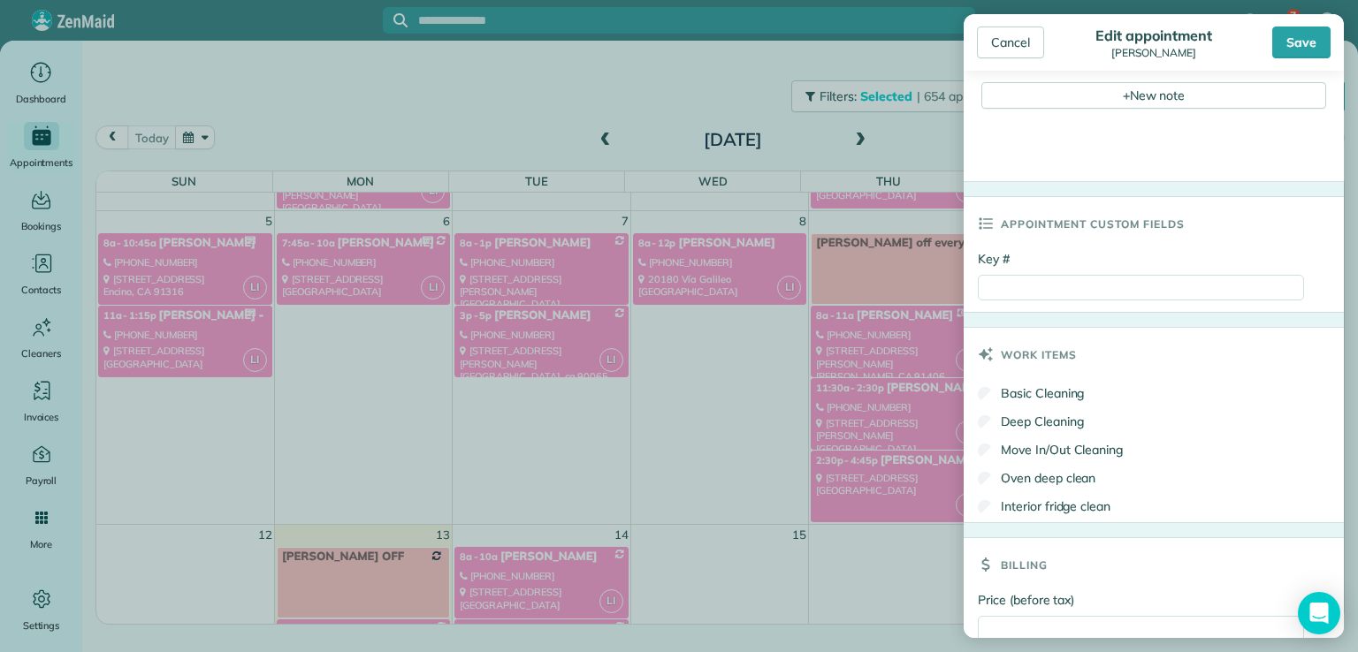
scroll to position [689, 0]
click at [1005, 283] on input "Key #" at bounding box center [1141, 287] width 326 height 26
type input "****"
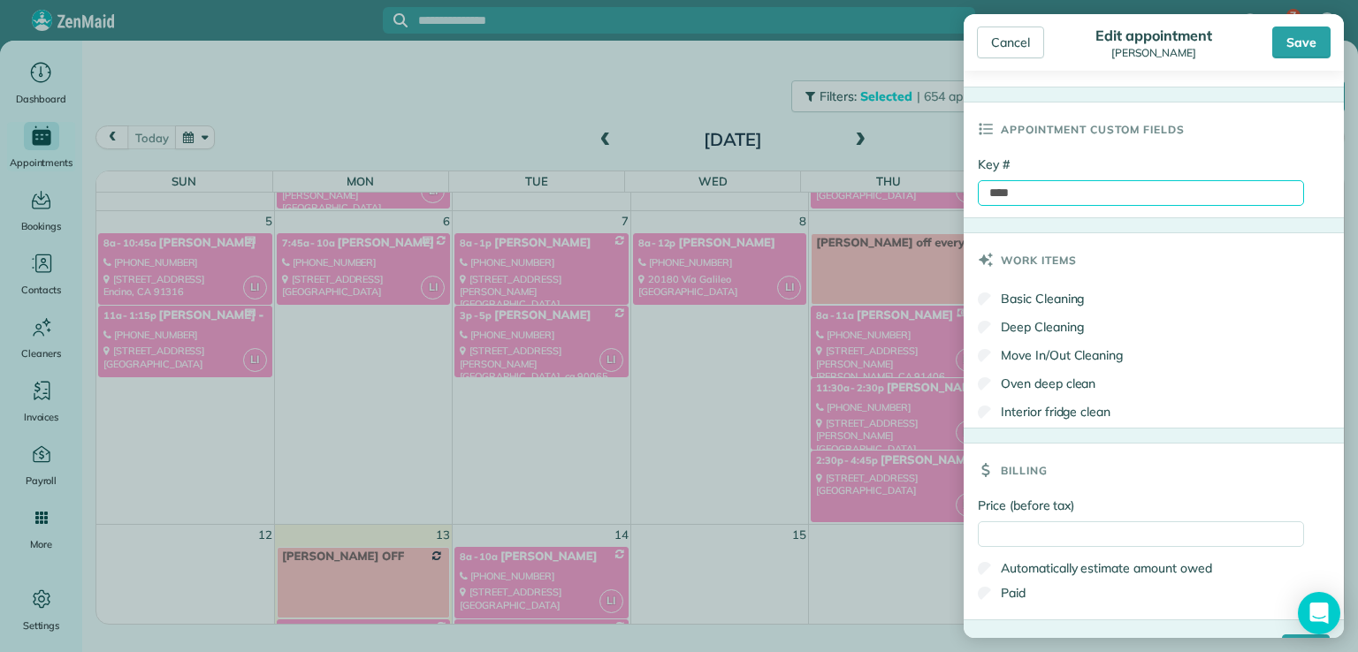
scroll to position [826, 0]
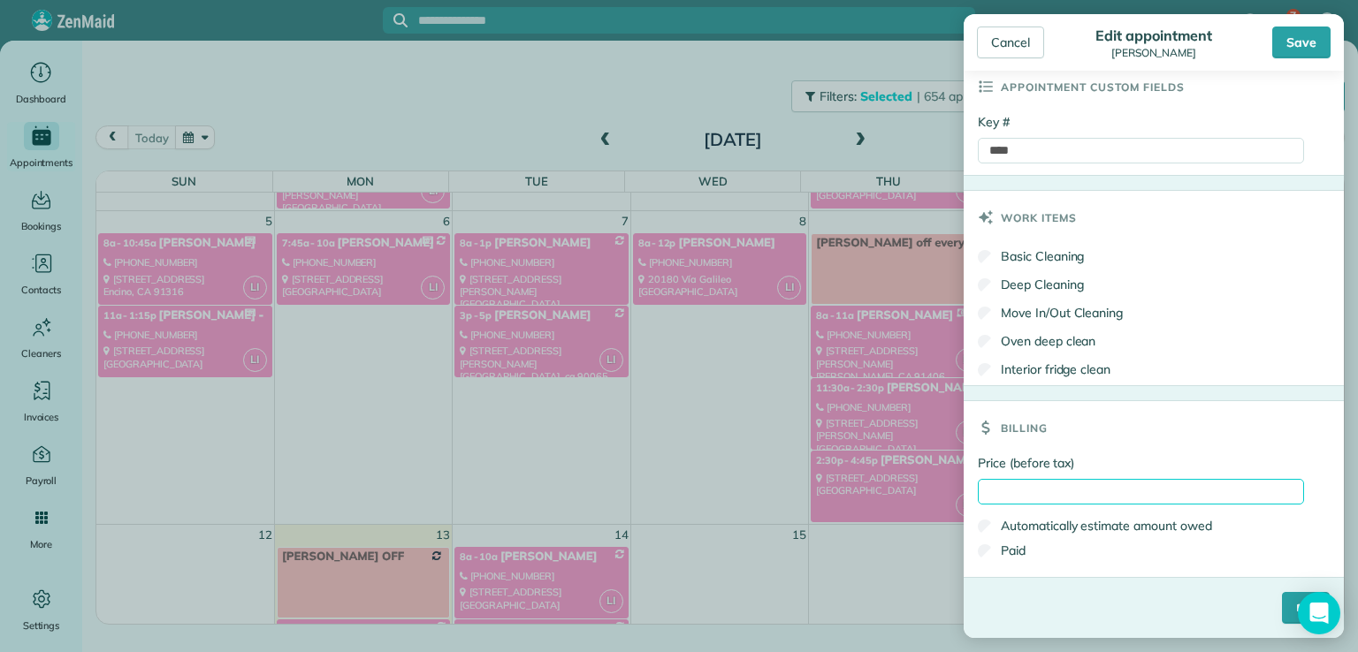
click at [994, 493] on input "Price (before tax)" at bounding box center [1141, 492] width 326 height 26
type input "****"
click at [1294, 47] on div "Save" at bounding box center [1301, 43] width 58 height 32
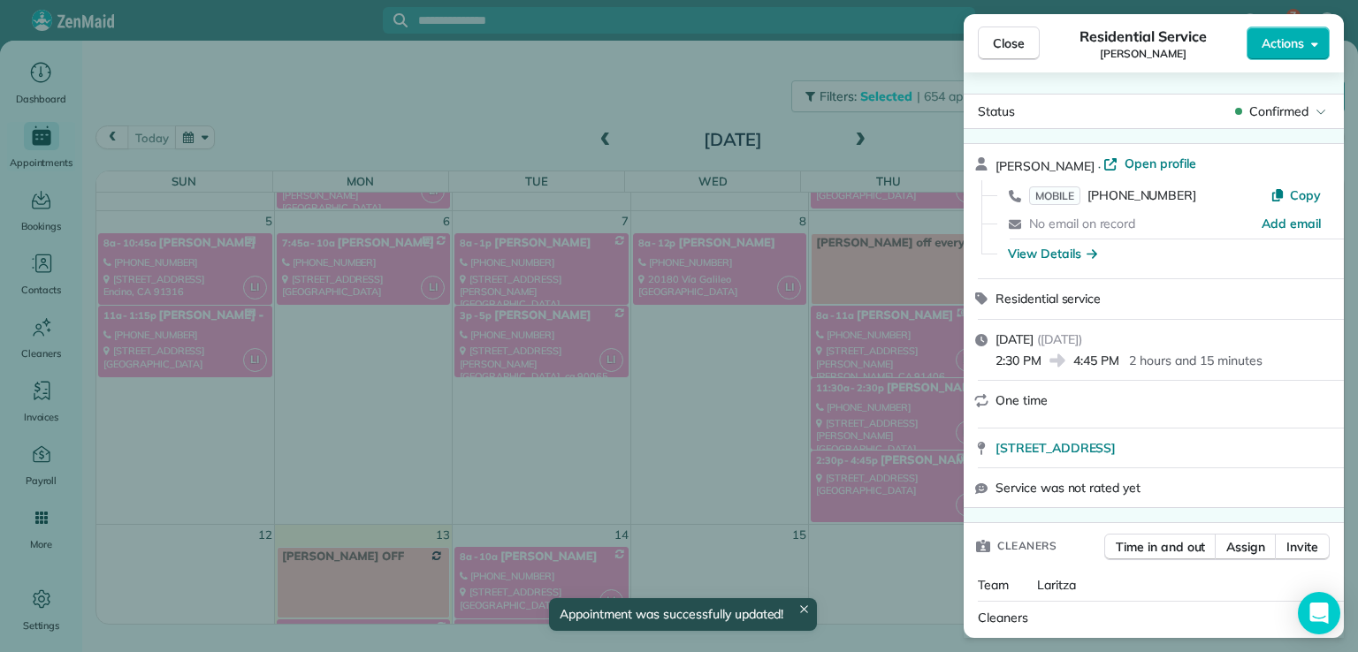
scroll to position [223, 0]
click at [1011, 44] on span "Close" at bounding box center [1009, 43] width 32 height 18
